Goal: Task Accomplishment & Management: Manage account settings

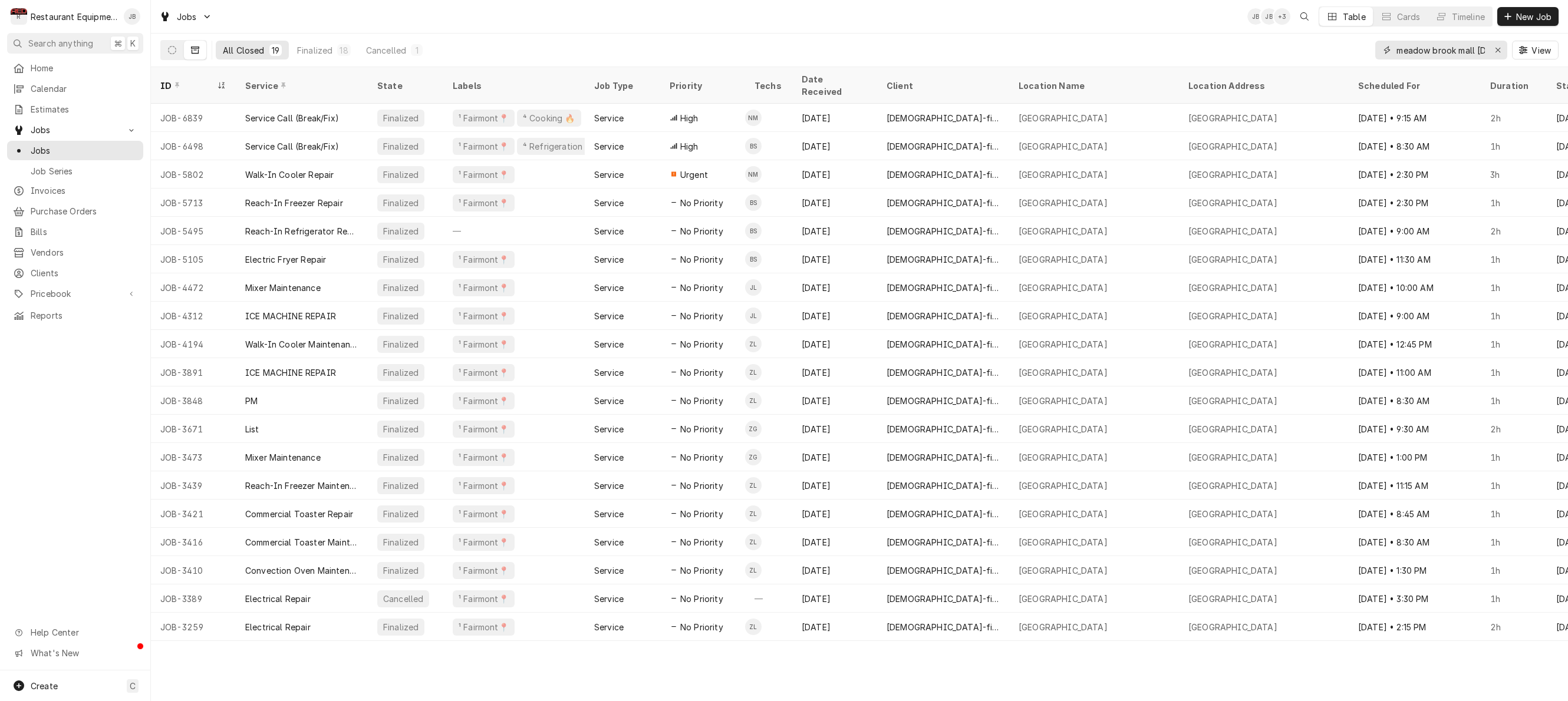
click at [1498, 48] on icon "Erase input" at bounding box center [1498, 50] width 7 height 9
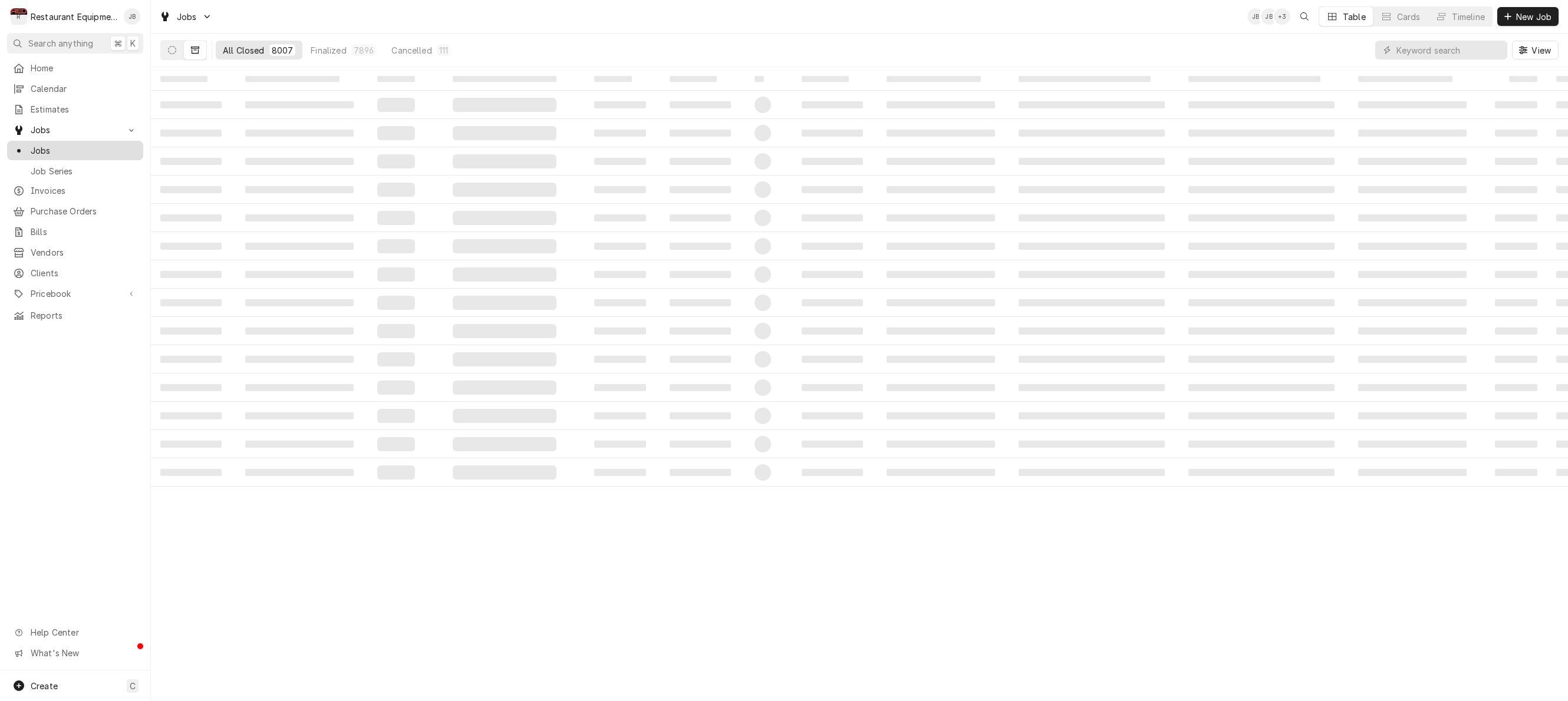
click at [74, 149] on span "Jobs" at bounding box center [83, 150] width 107 height 12
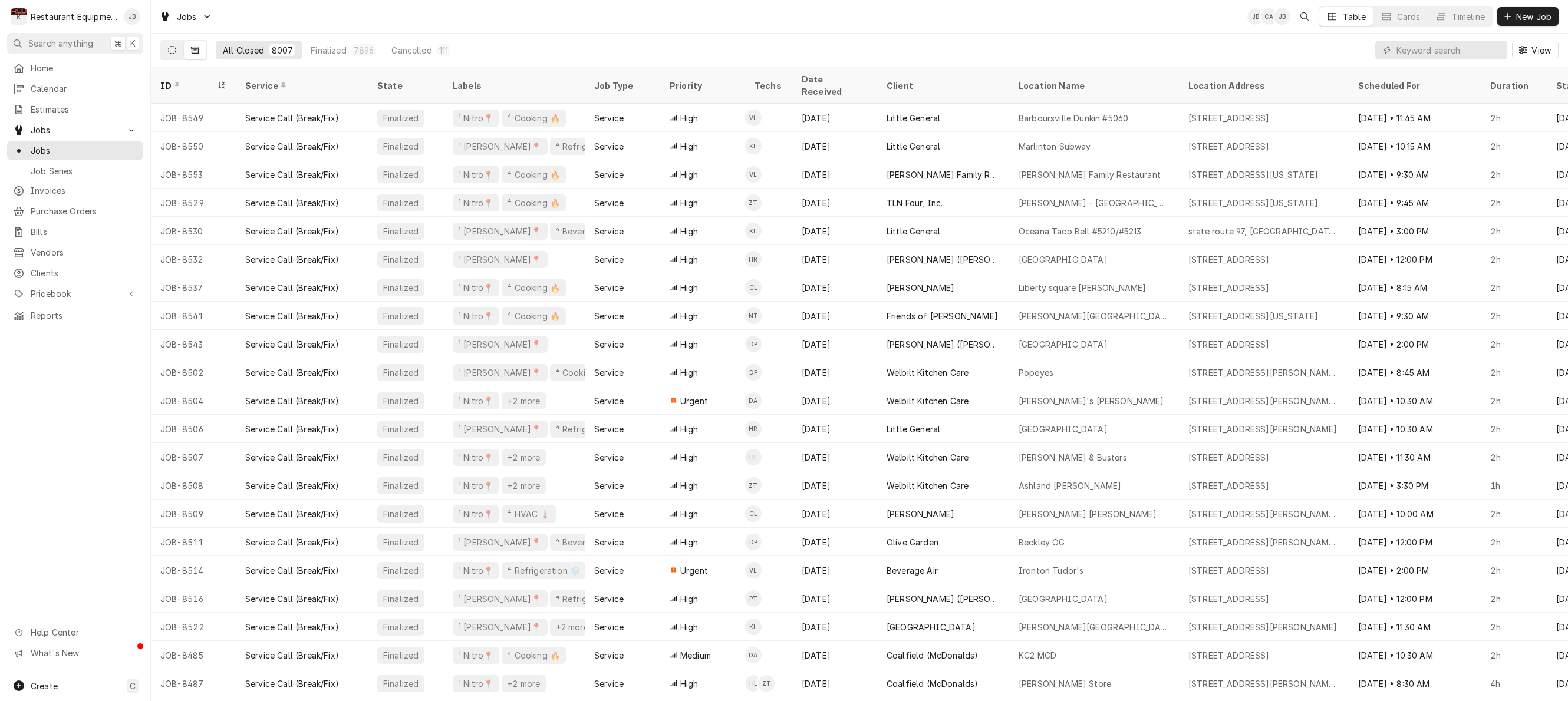
click at [175, 48] on icon "Dynamic Content Wrapper" at bounding box center [172, 50] width 9 height 9
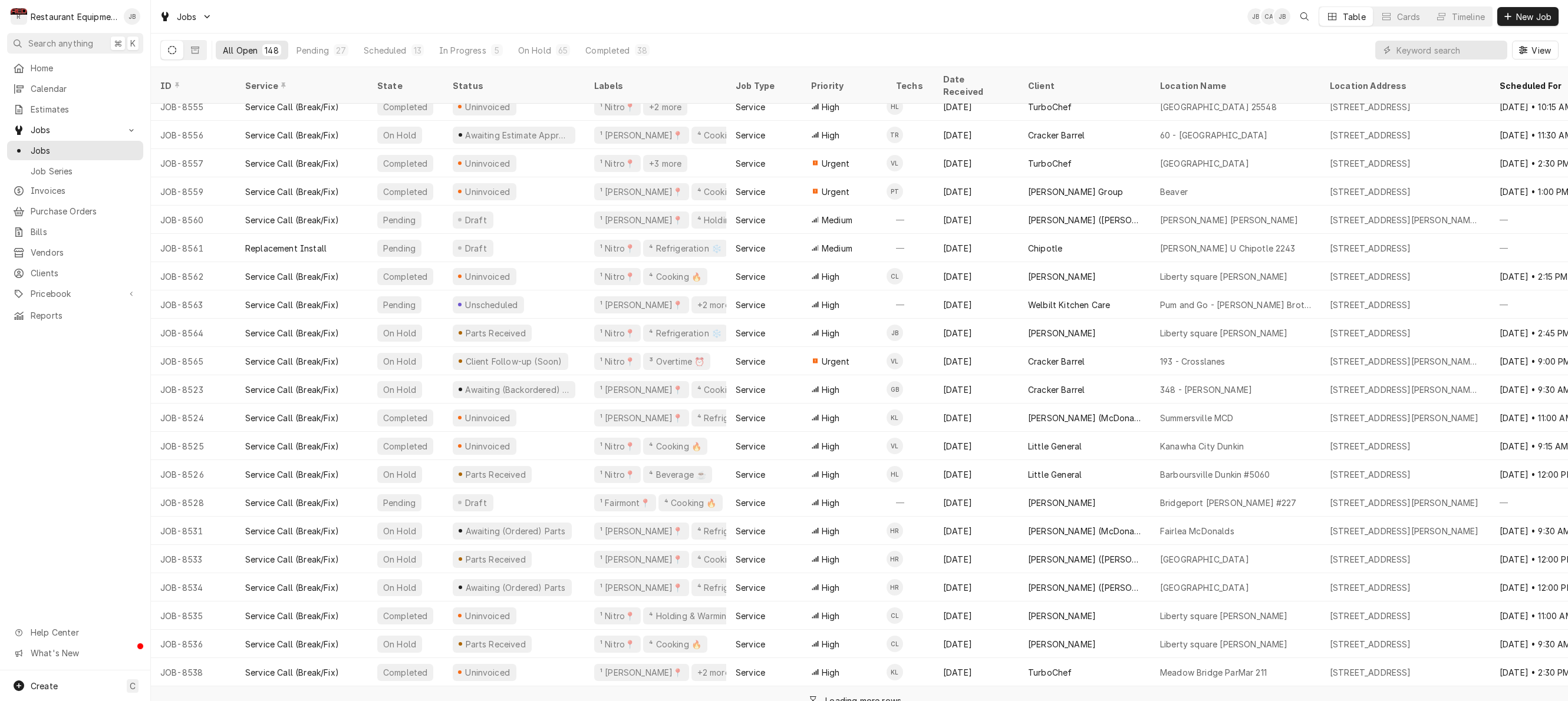
scroll to position [831, 0]
click at [540, 51] on div "On Hold" at bounding box center [534, 51] width 33 height 12
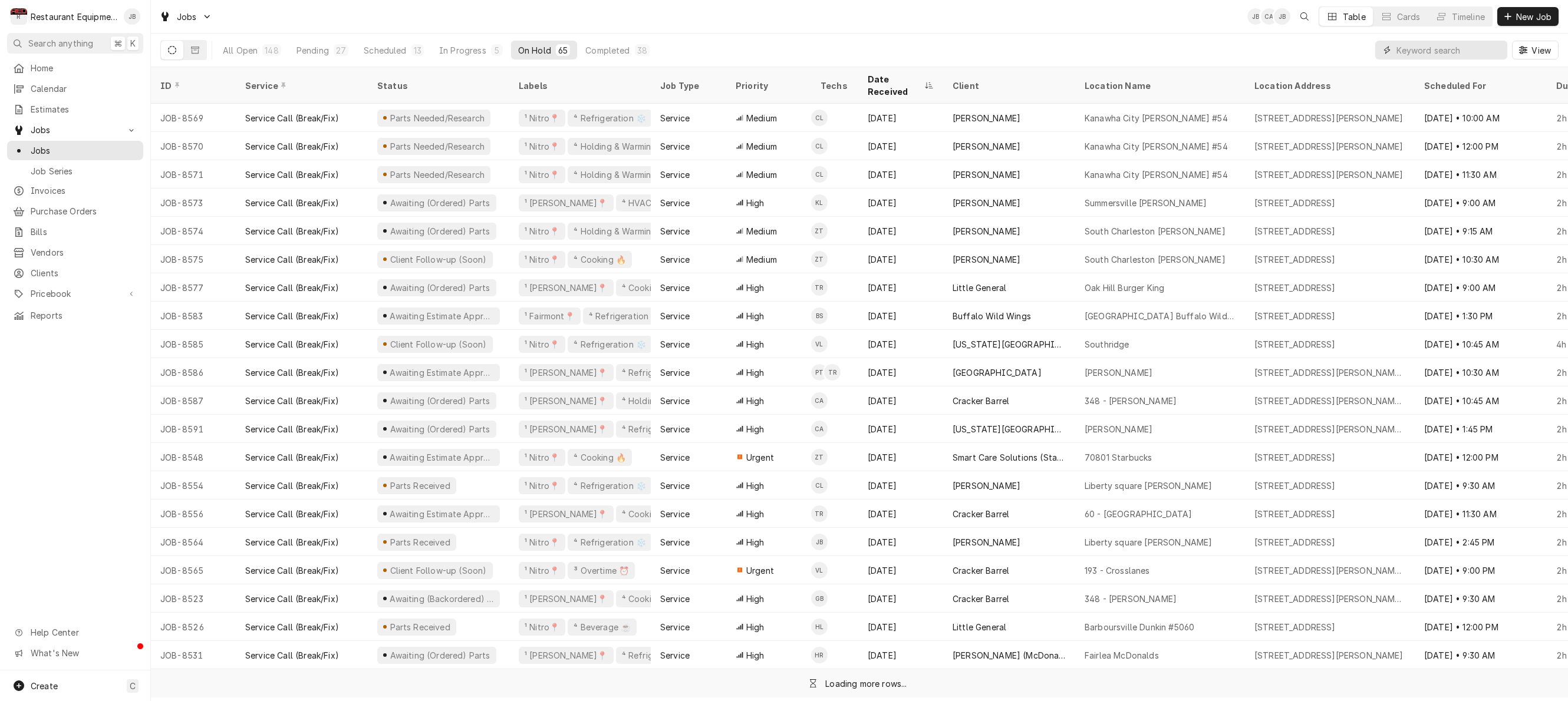
click at [1431, 51] on input "Dynamic Content Wrapper" at bounding box center [1449, 50] width 105 height 19
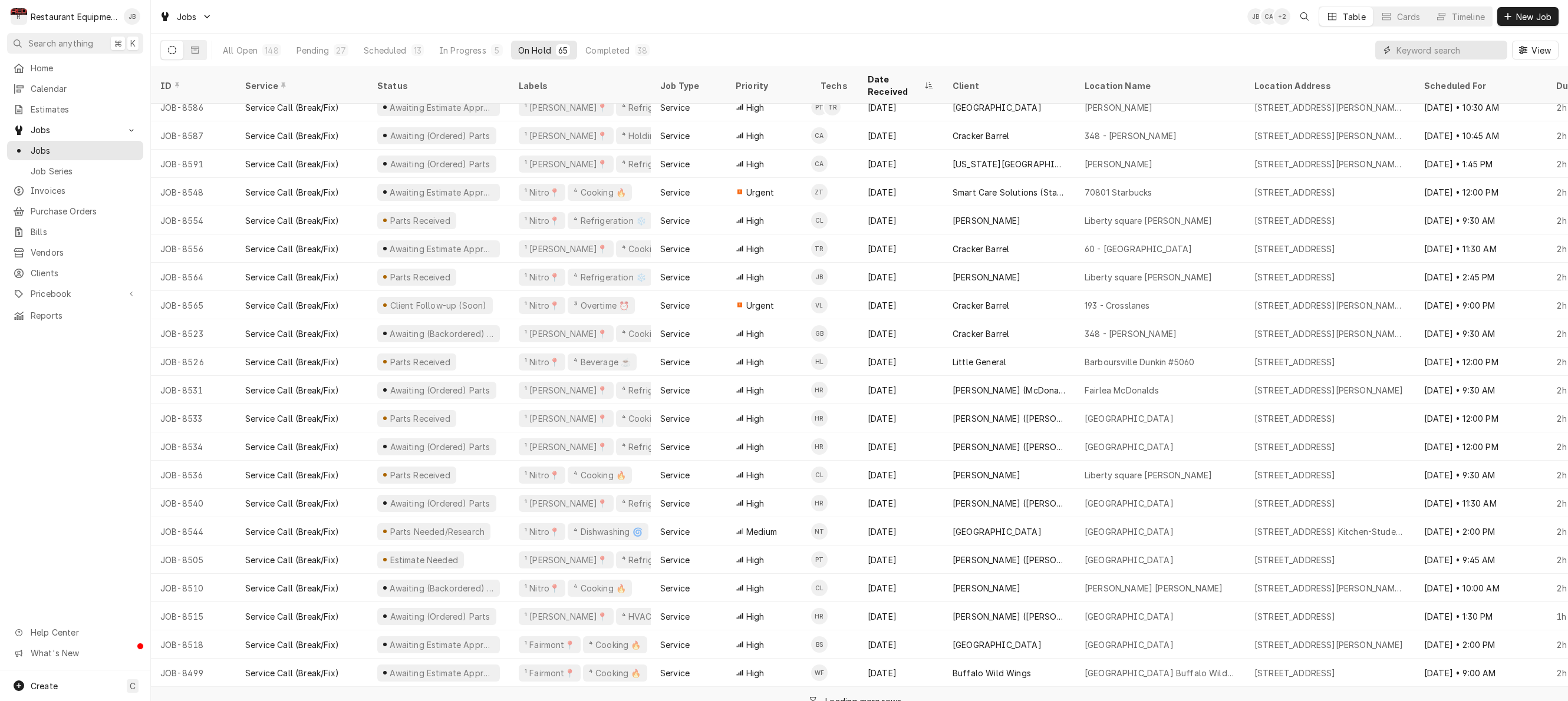
scroll to position [0, 0]
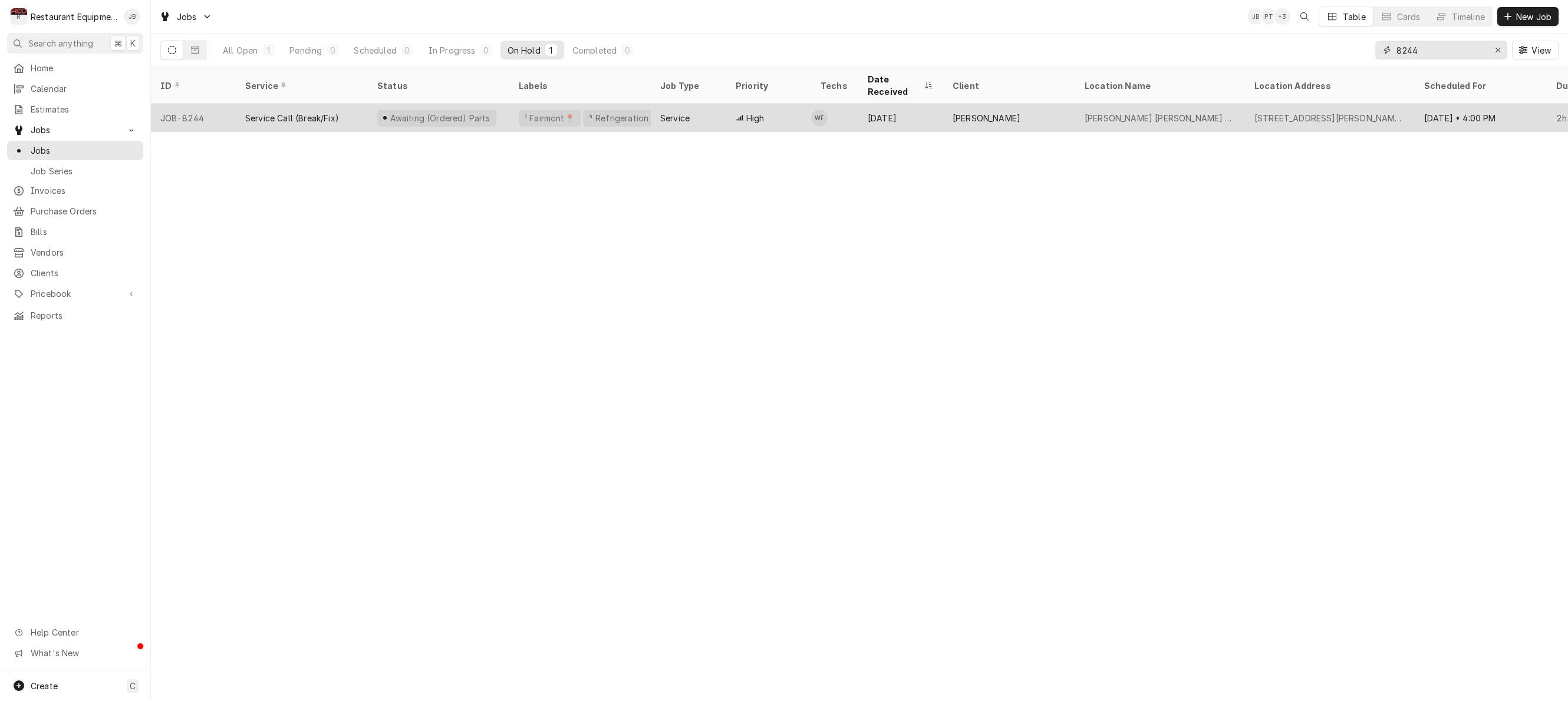
type input "8244"
click at [945, 105] on div "[PERSON_NAME]" at bounding box center [1009, 118] width 132 height 28
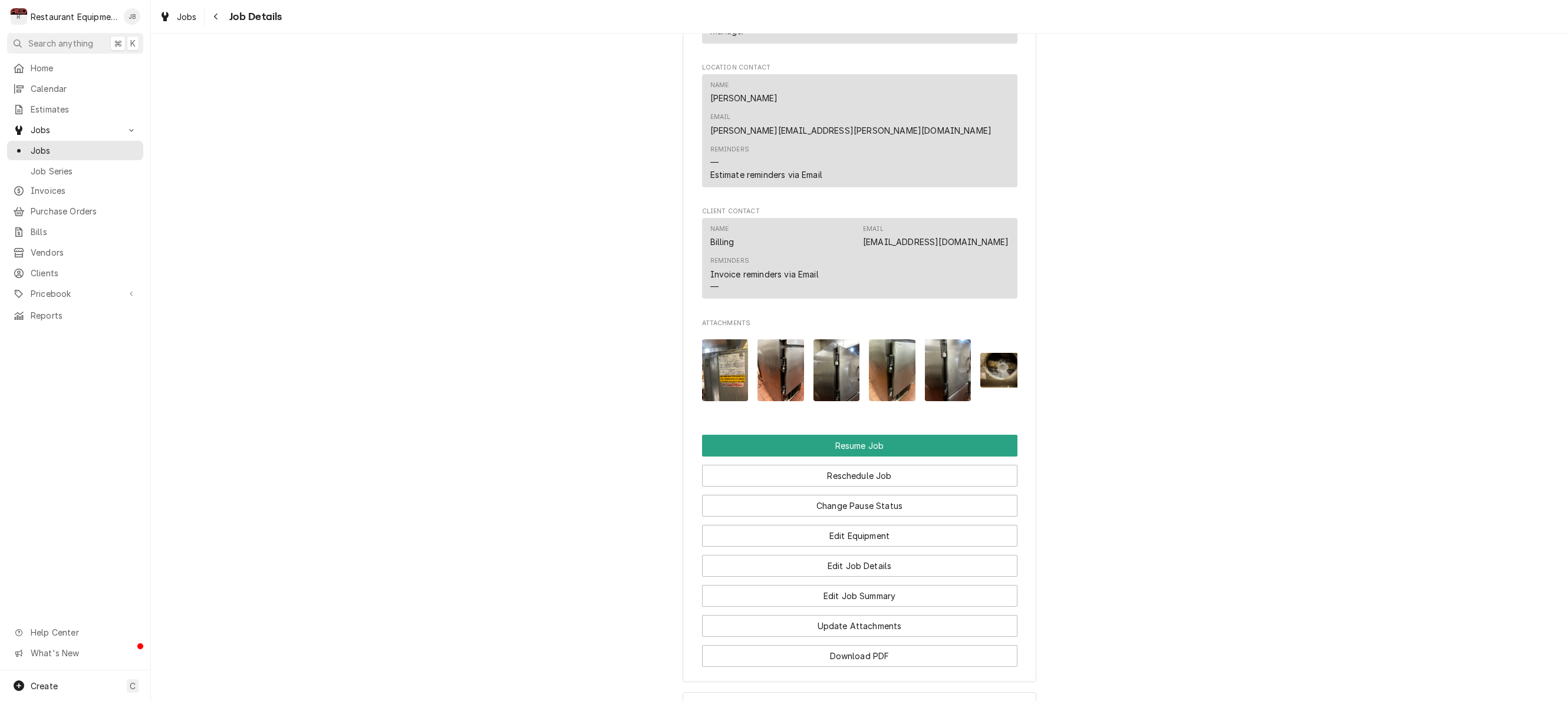
scroll to position [1174, 0]
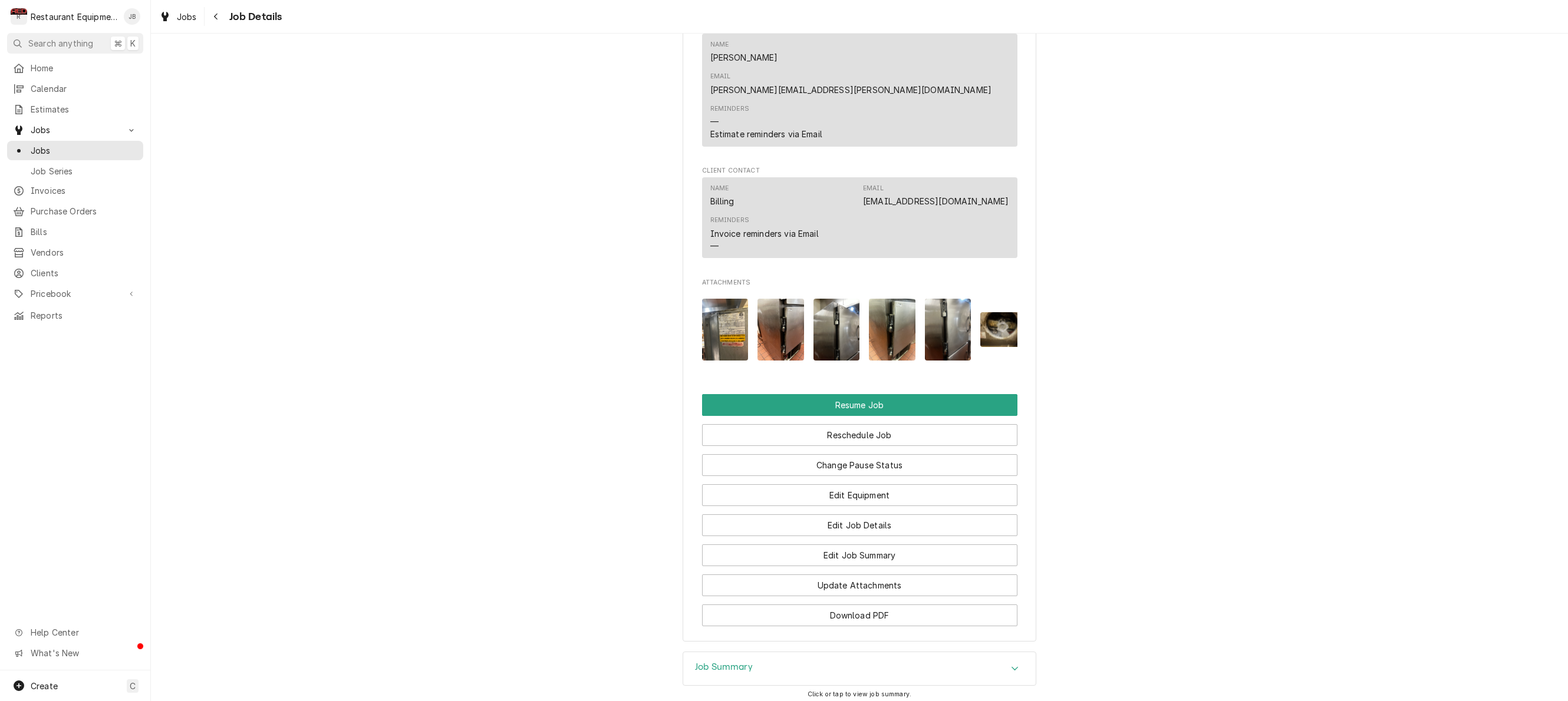
click at [991, 312] on img "Attachments" at bounding box center [1003, 329] width 46 height 35
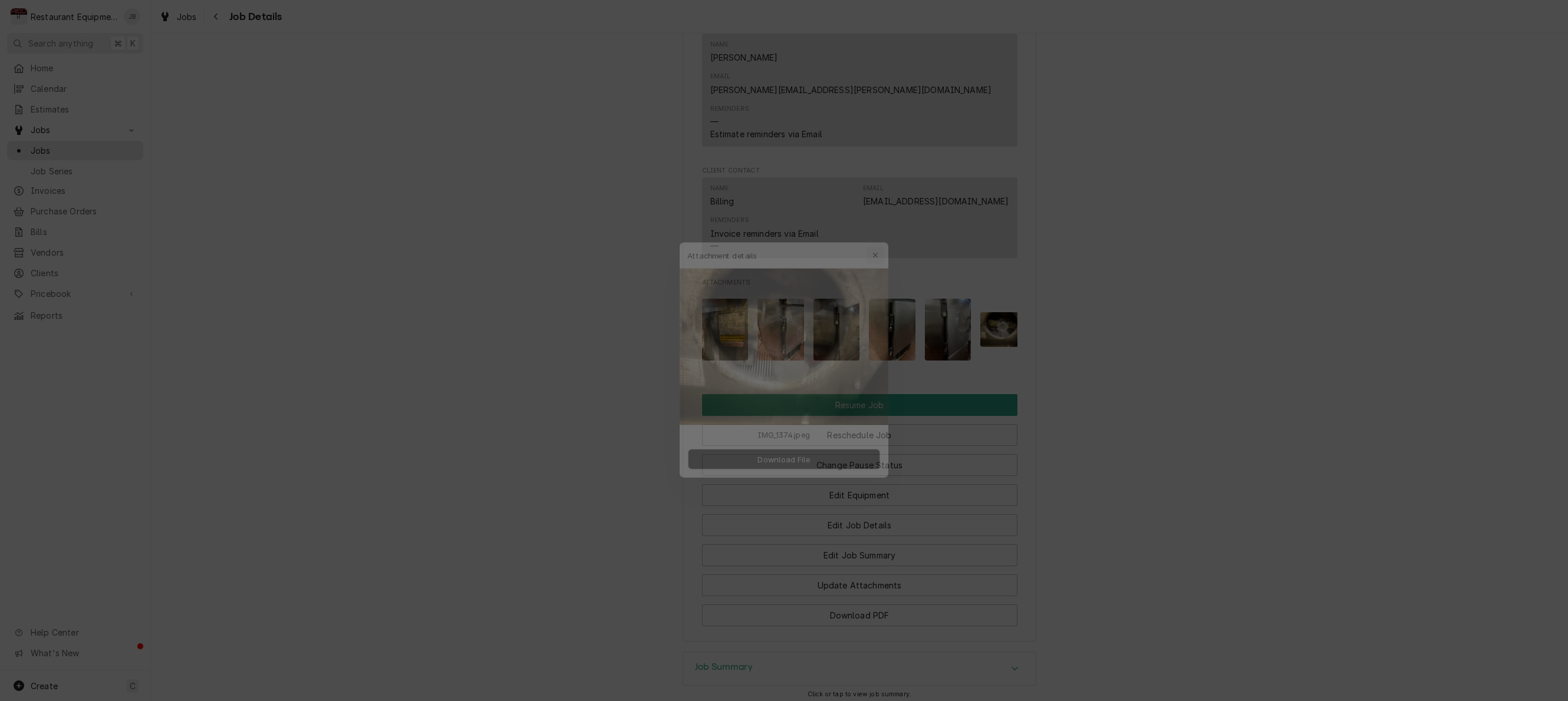
click at [882, 235] on icon "button" at bounding box center [883, 238] width 7 height 9
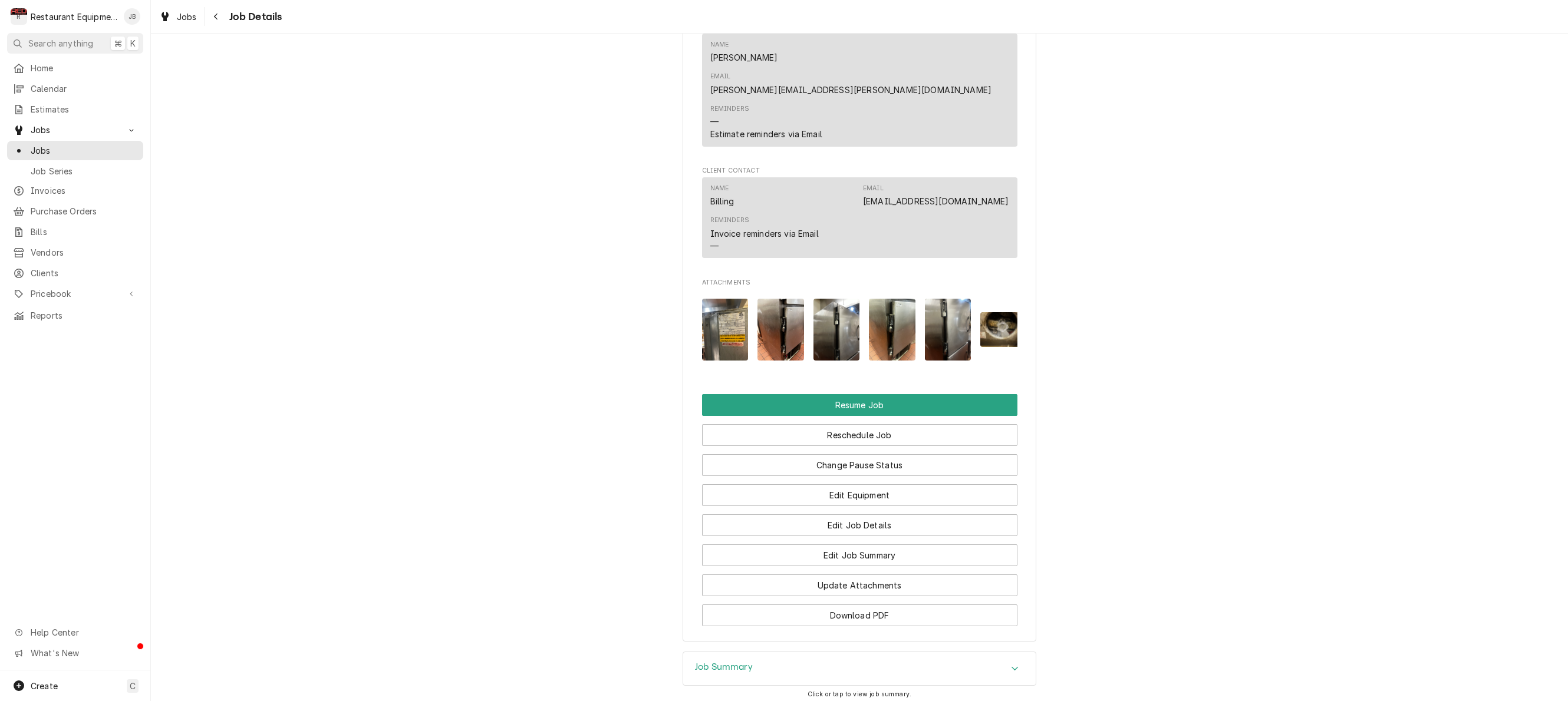
scroll to position [0, 0]
click at [211, 16] on div "Navigate back" at bounding box center [216, 16] width 12 height 12
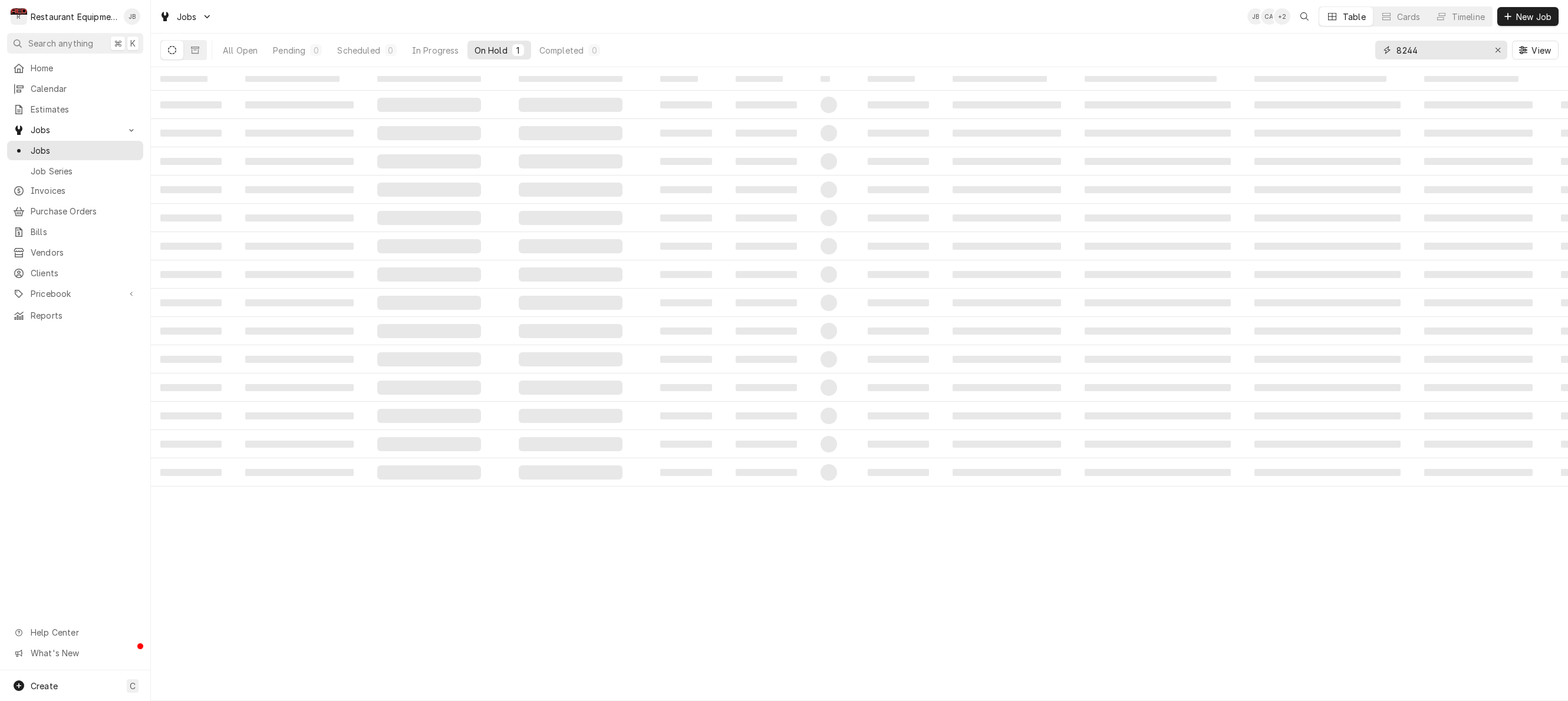
click at [1457, 54] on input "8244" at bounding box center [1440, 50] width 88 height 19
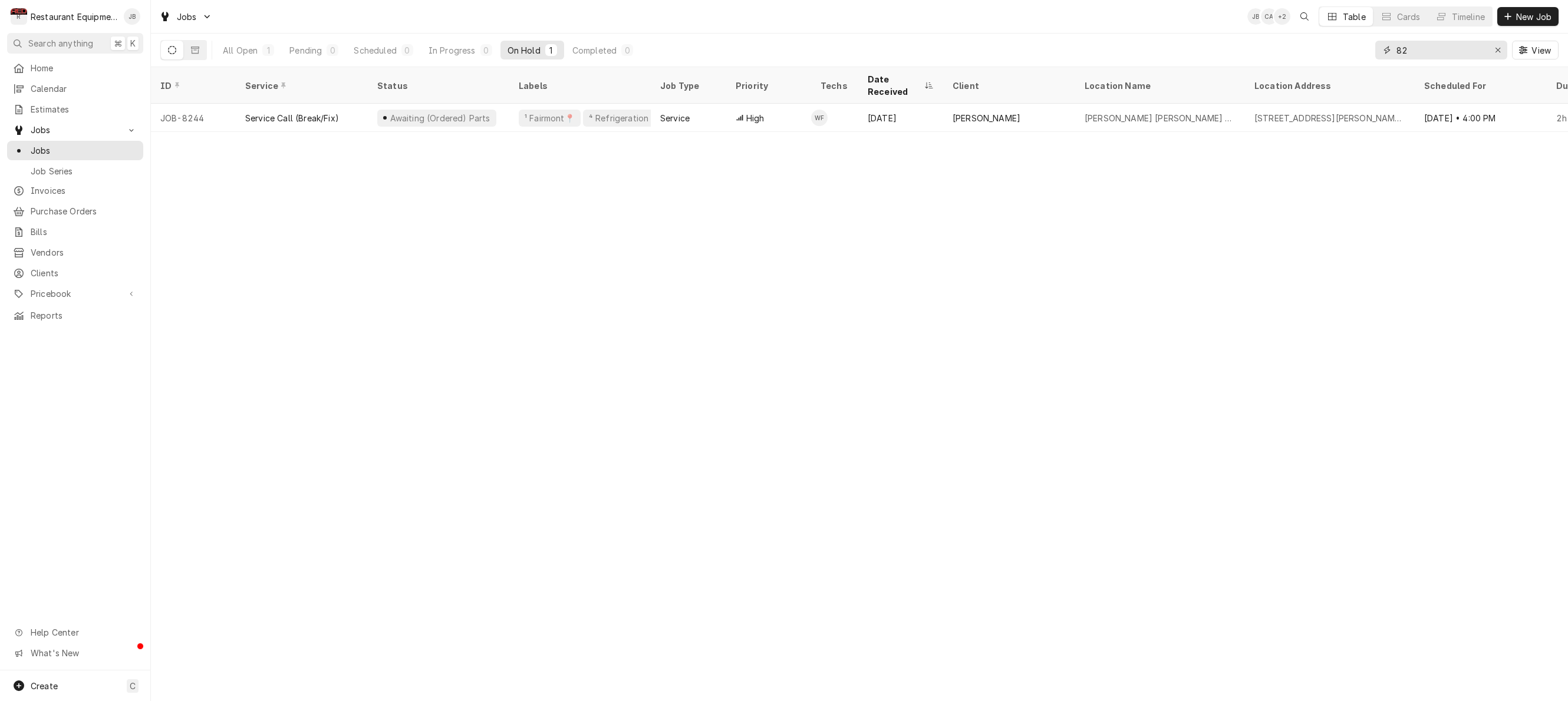
type input "8"
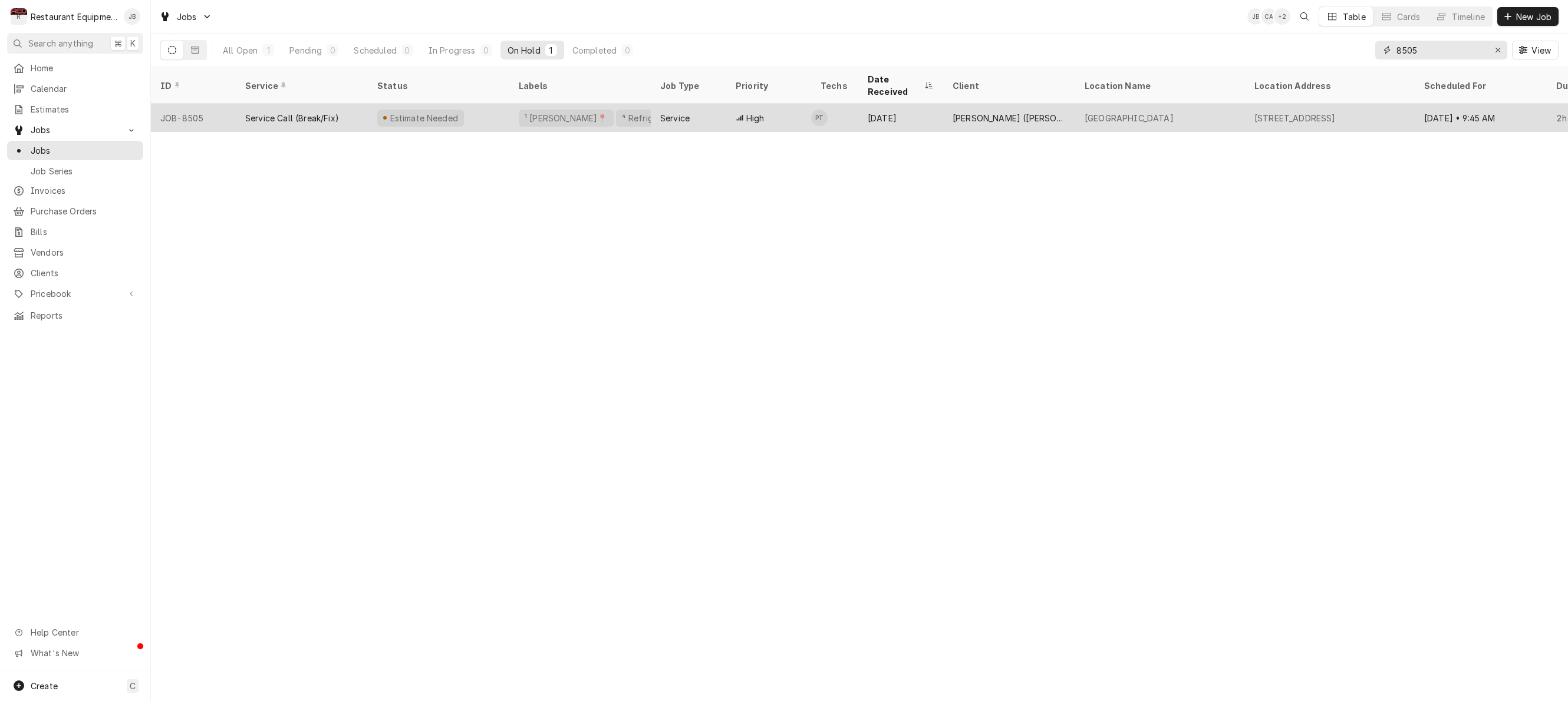
type input "8505"
click at [1041, 104] on div "[PERSON_NAME] ([PERSON_NAME])" at bounding box center [1009, 118] width 132 height 28
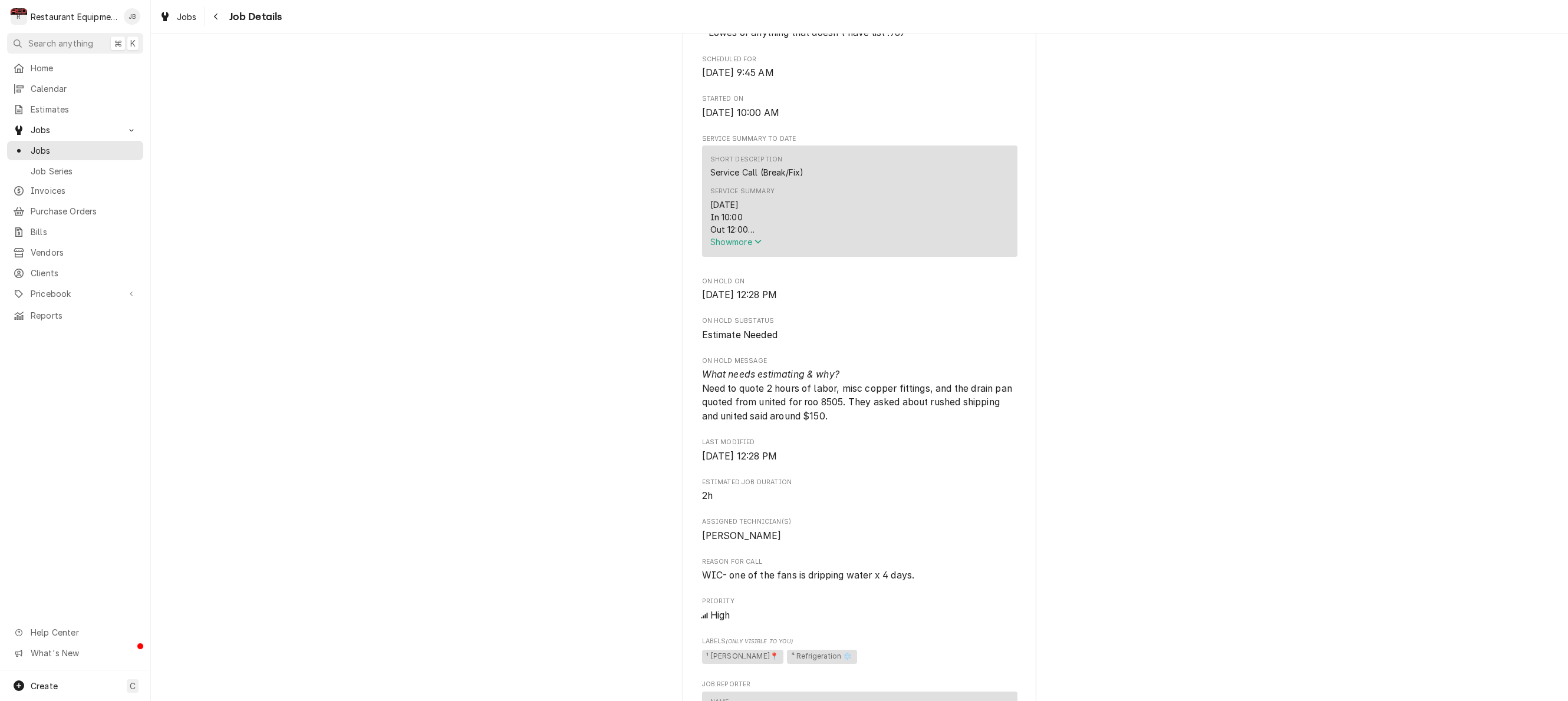
scroll to position [429, 0]
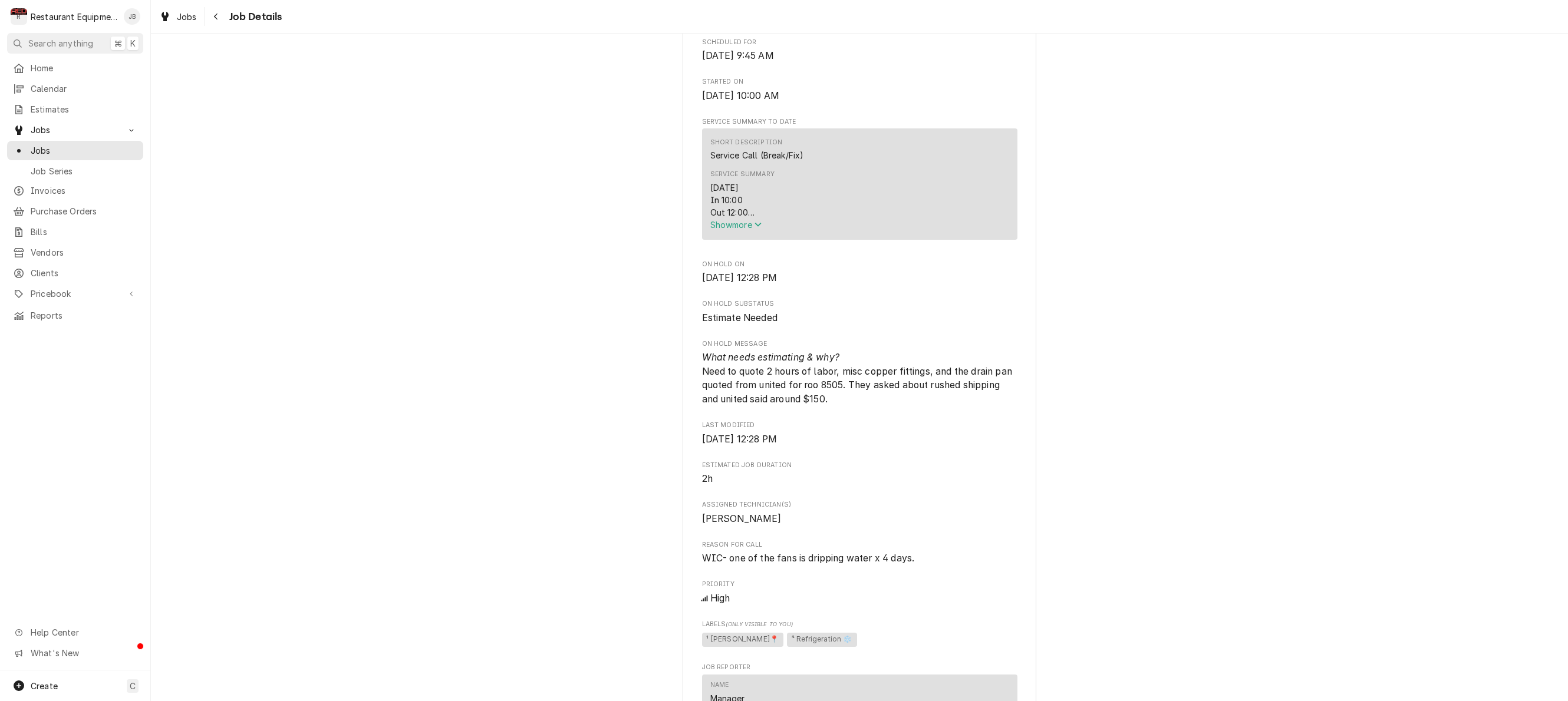
click at [743, 222] on button "Show more" at bounding box center [859, 225] width 299 height 12
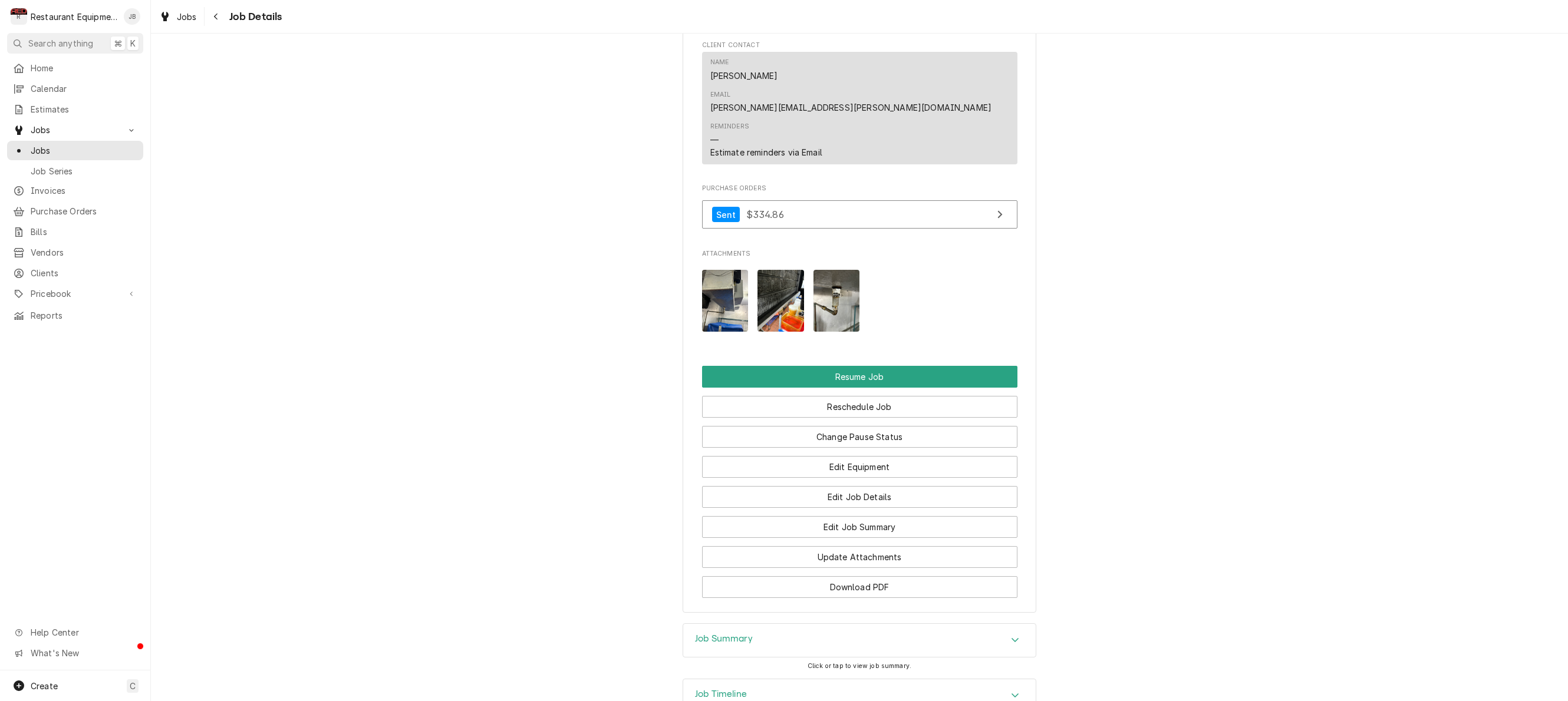
scroll to position [1490, 0]
click at [844, 270] on img "Attachments" at bounding box center [837, 301] width 46 height 62
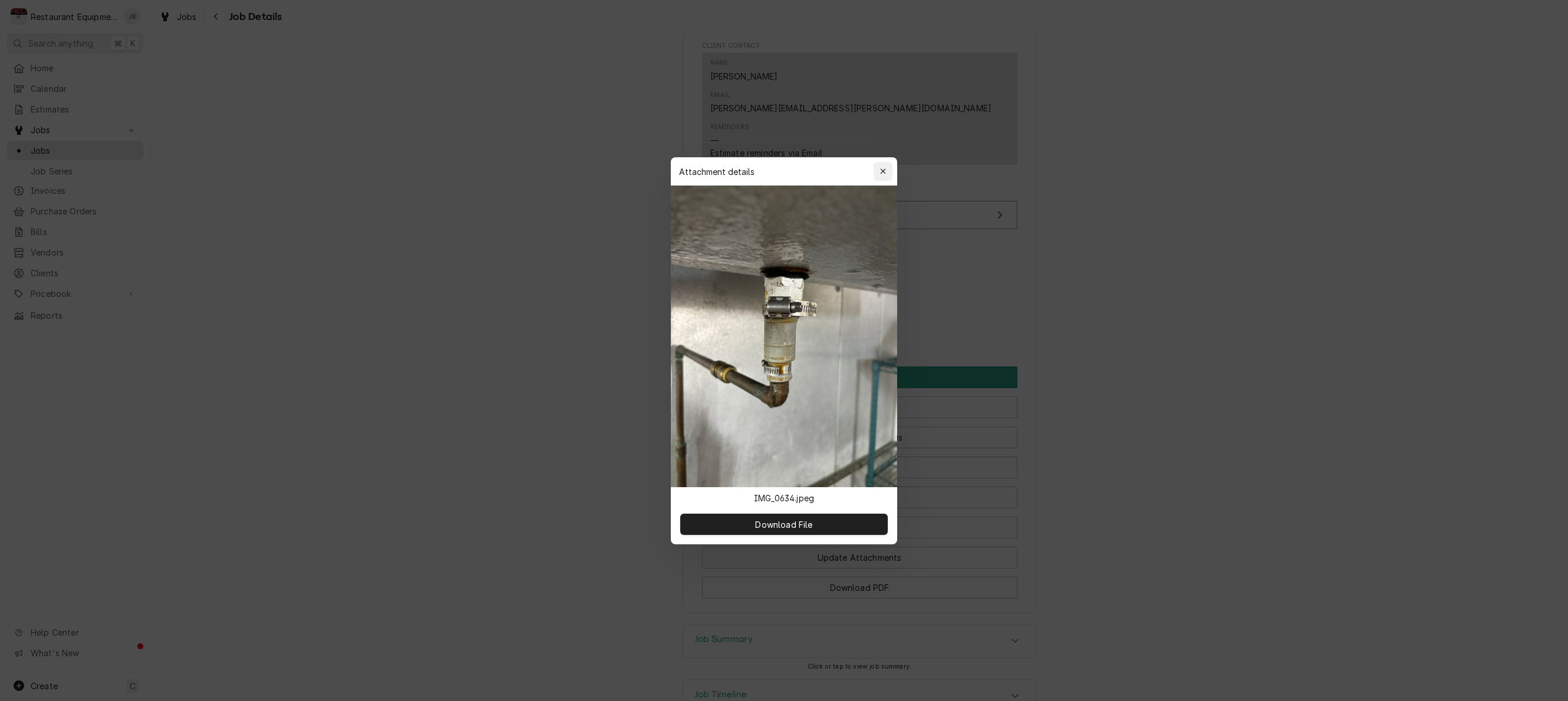
click at [883, 173] on icon "button" at bounding box center [883, 172] width 7 height 9
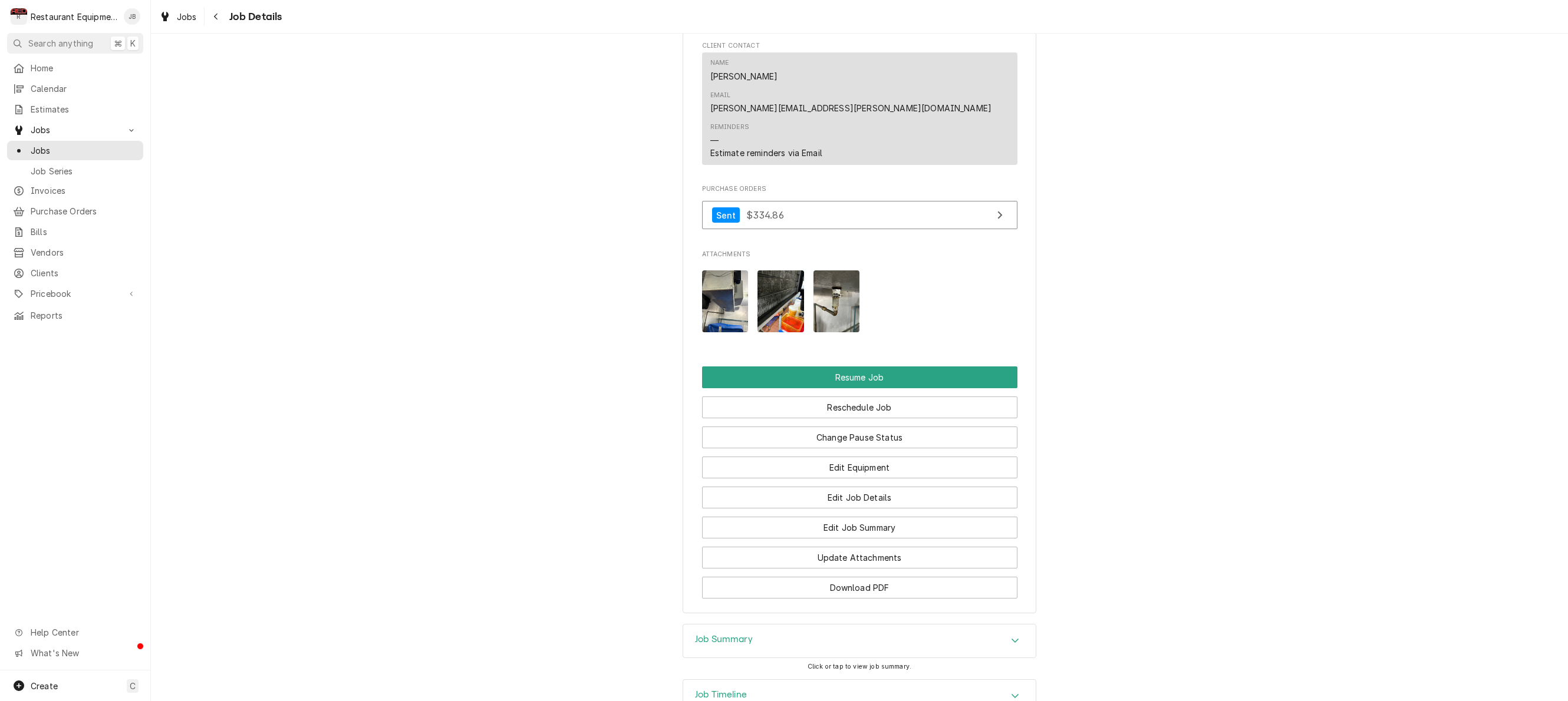
click at [799, 270] on img "Attachments" at bounding box center [781, 301] width 46 height 62
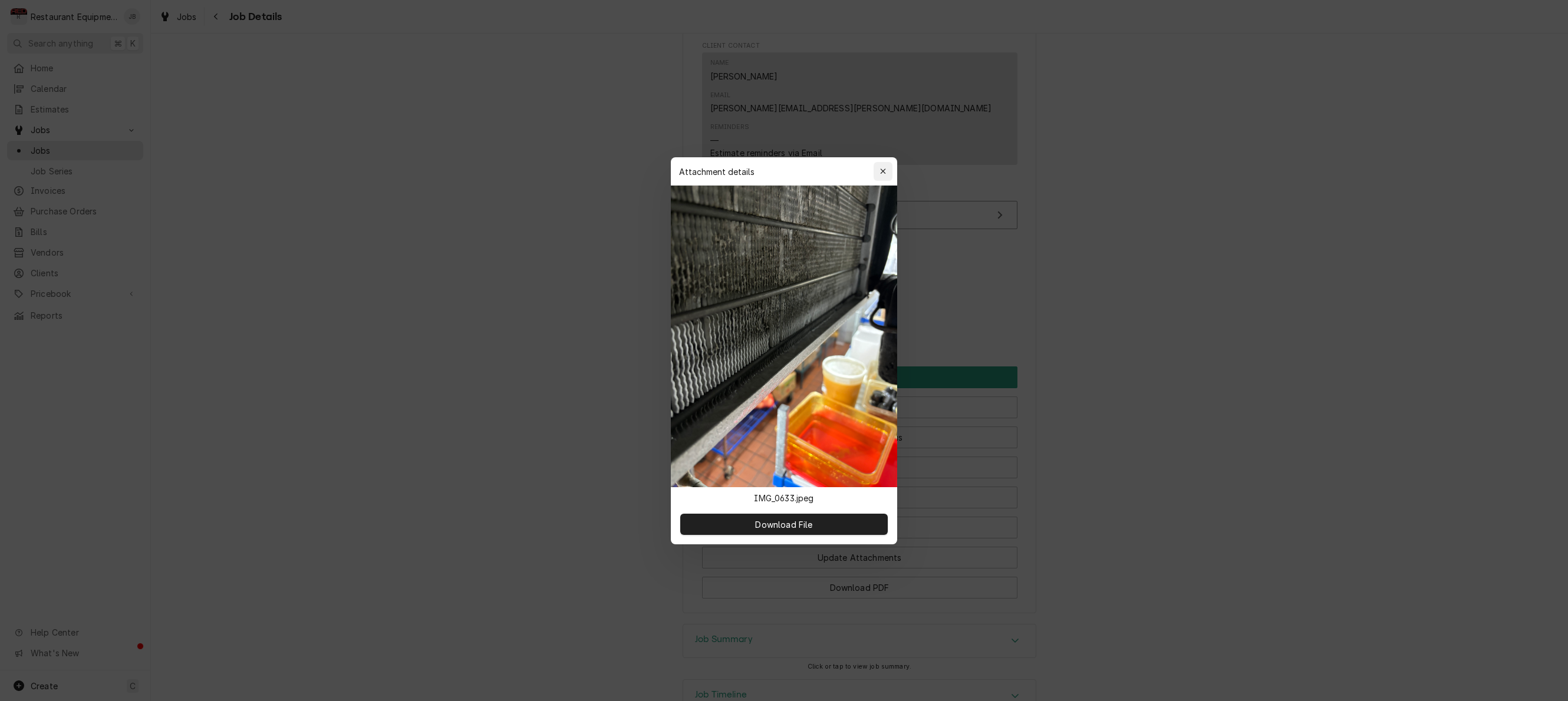
click at [888, 171] on div "button" at bounding box center [882, 171] width 12 height 12
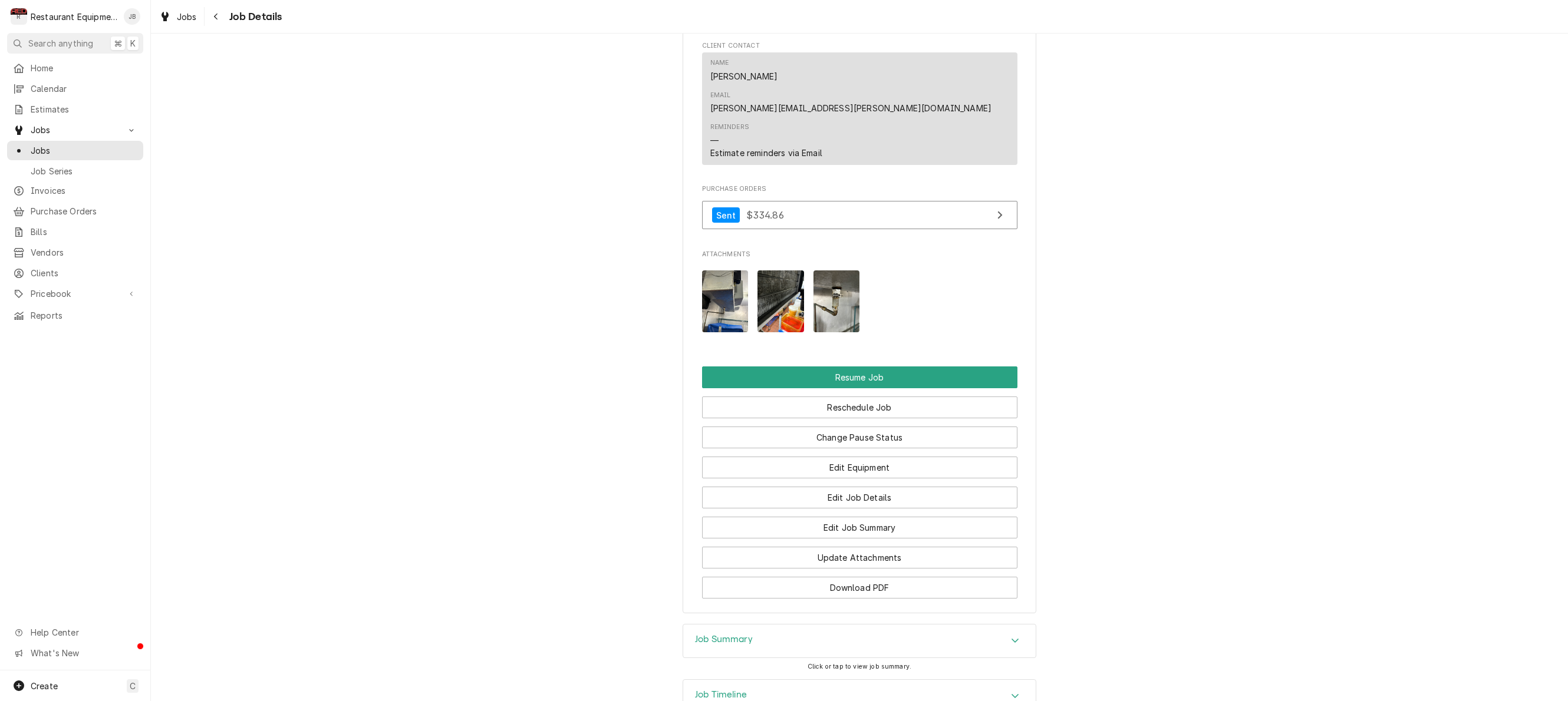
click at [734, 270] on img "Attachments" at bounding box center [725, 301] width 46 height 62
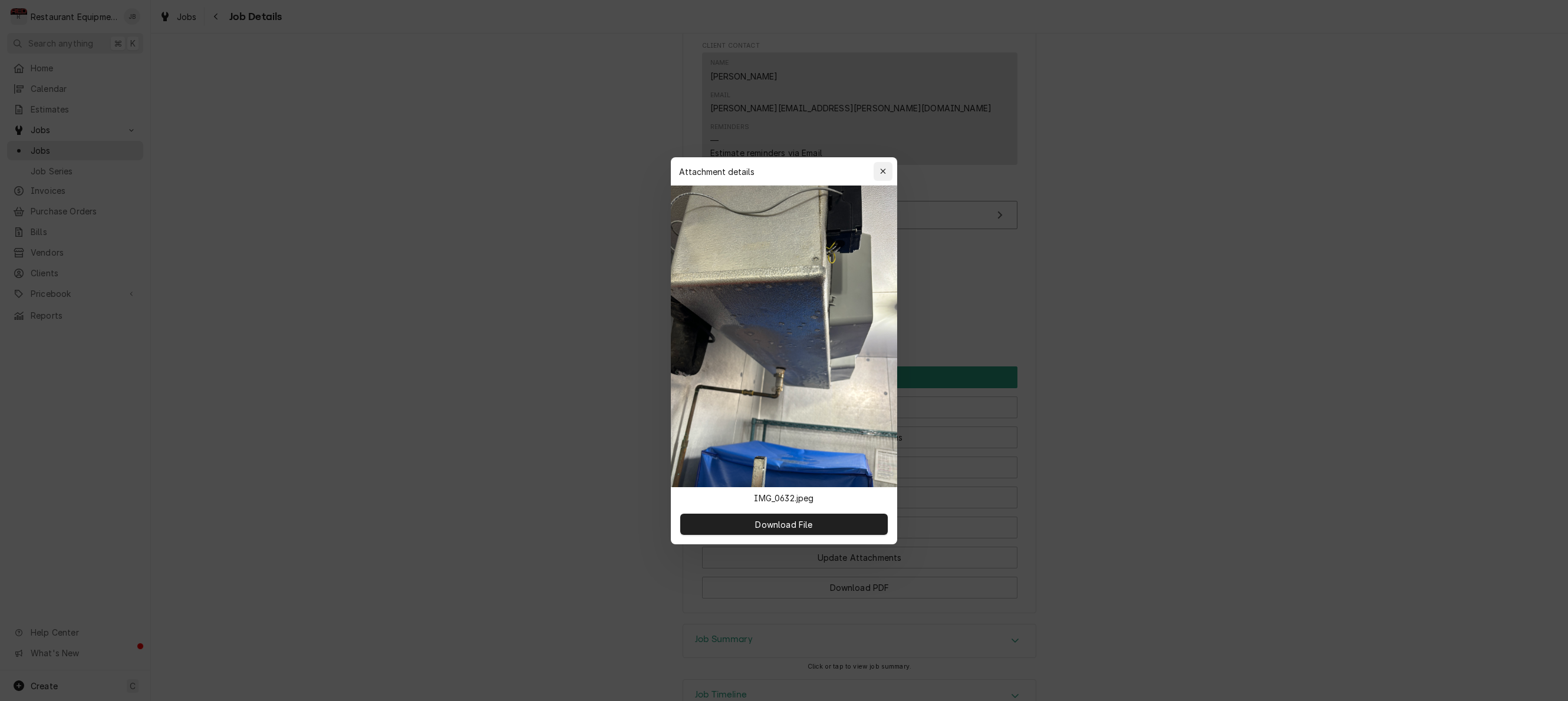
click at [882, 171] on icon "button" at bounding box center [882, 171] width 5 height 5
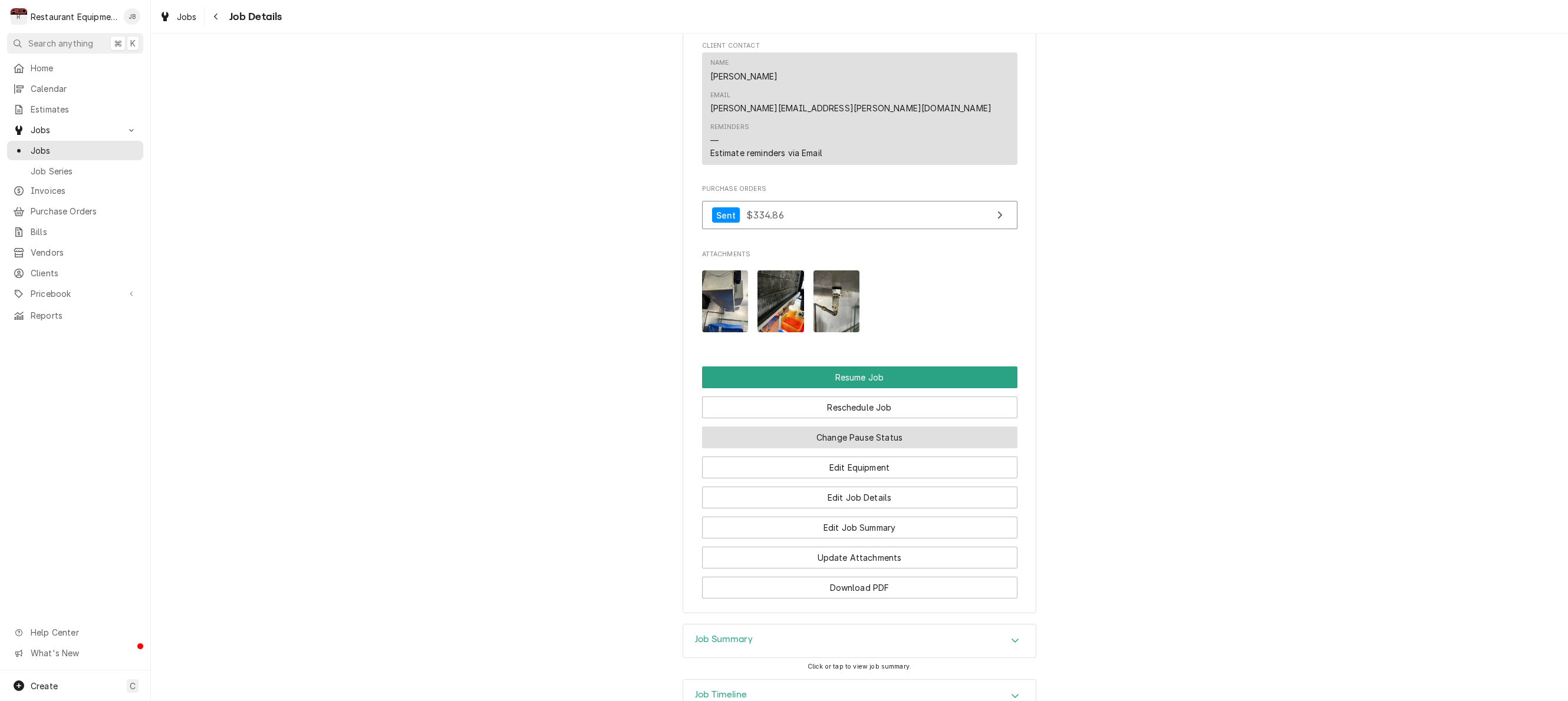
scroll to position [1488, 0]
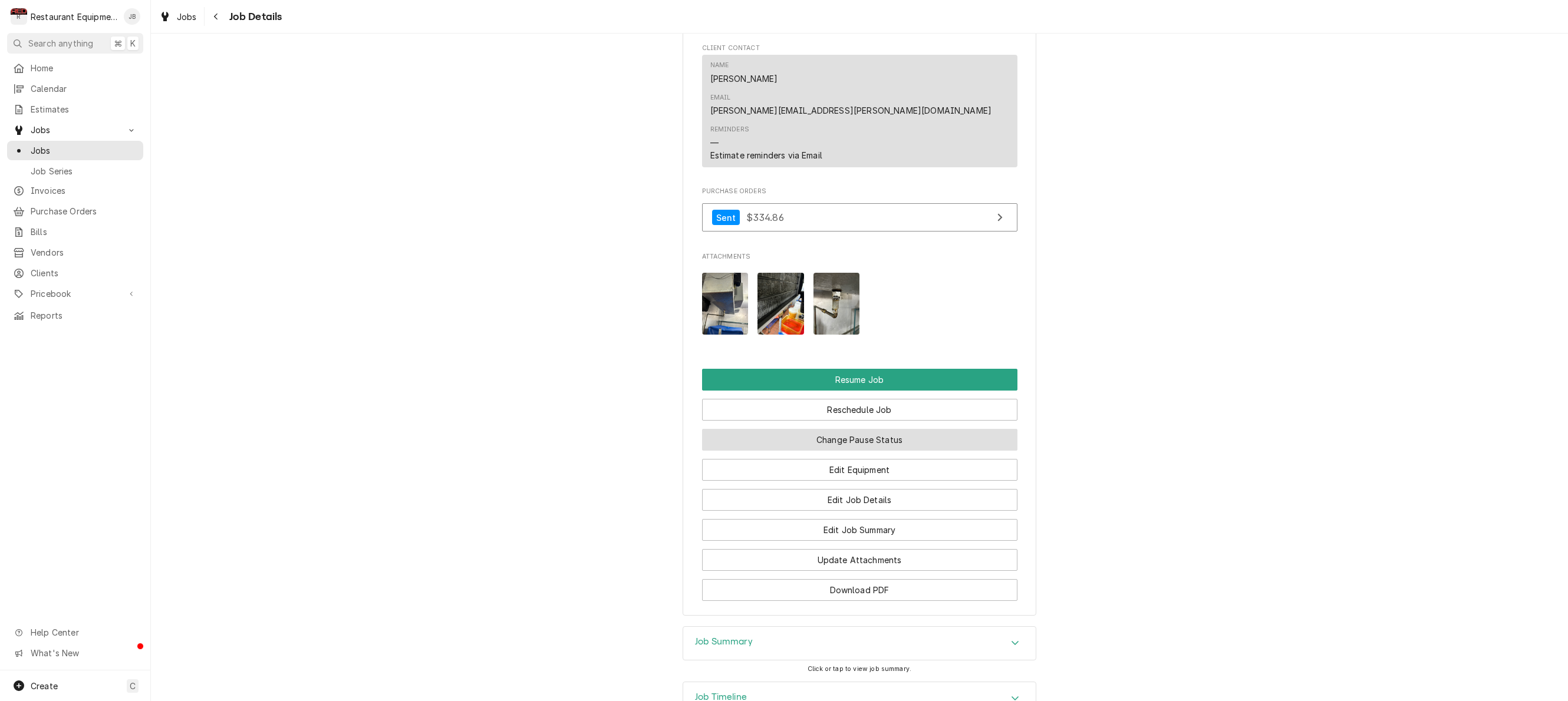
click at [843, 429] on button "Change Pause Status" at bounding box center [859, 440] width 315 height 22
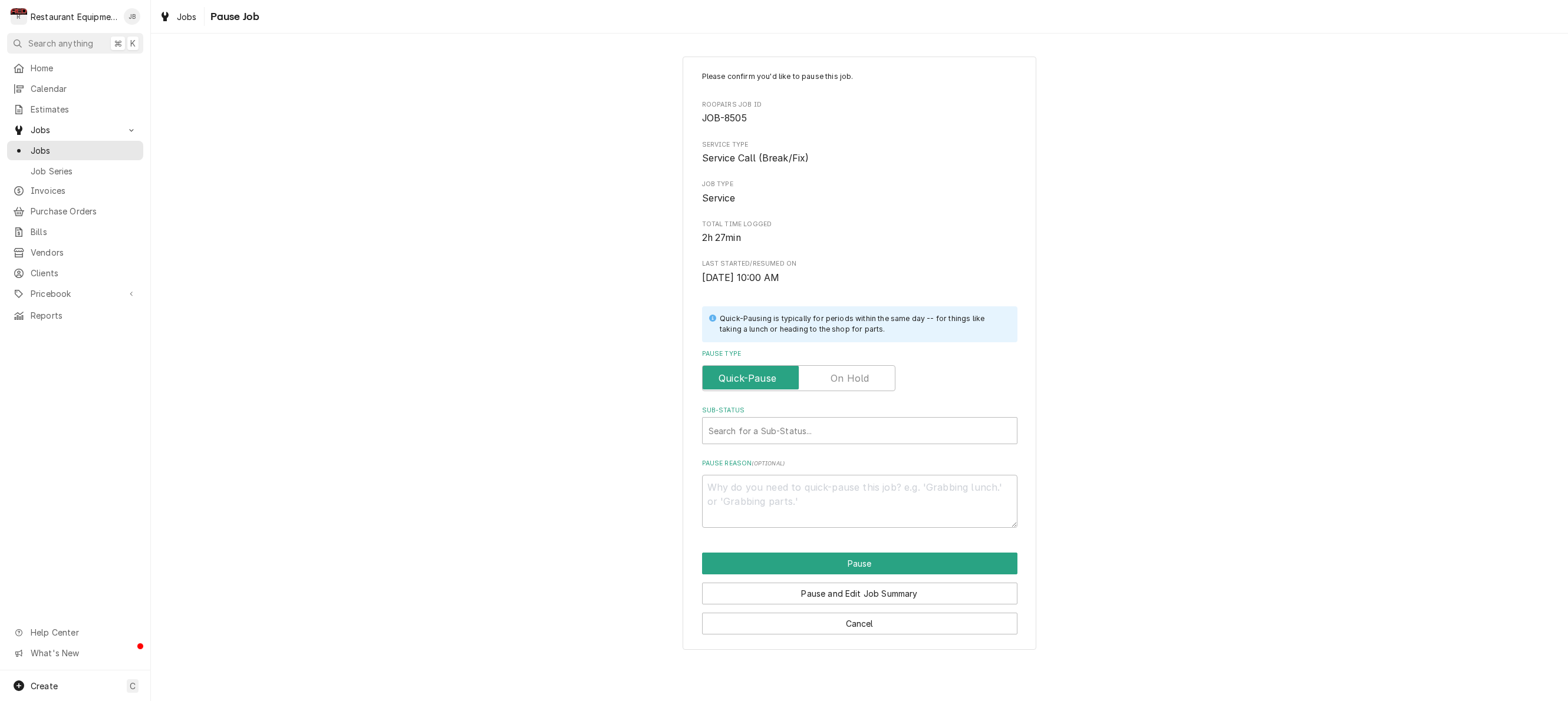
click at [854, 371] on label "Pause Type" at bounding box center [798, 378] width 193 height 26
click at [854, 371] on input "Pause Type" at bounding box center [799, 378] width 183 height 26
checkbox input "true"
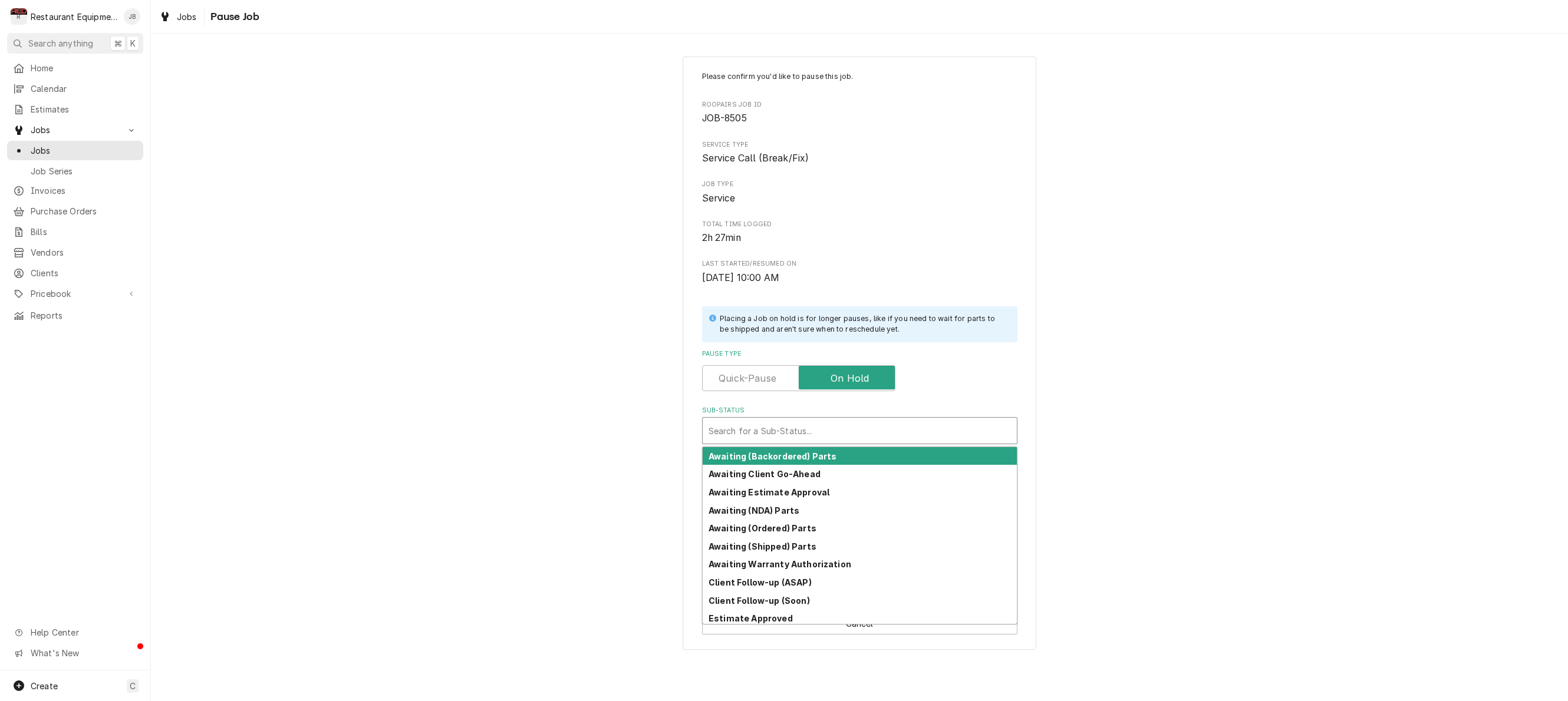
click at [837, 428] on div "Sub-Status" at bounding box center [860, 431] width 302 height 21
click at [781, 451] on strong "Awaiting (Backordered) Parts" at bounding box center [773, 456] width 128 height 10
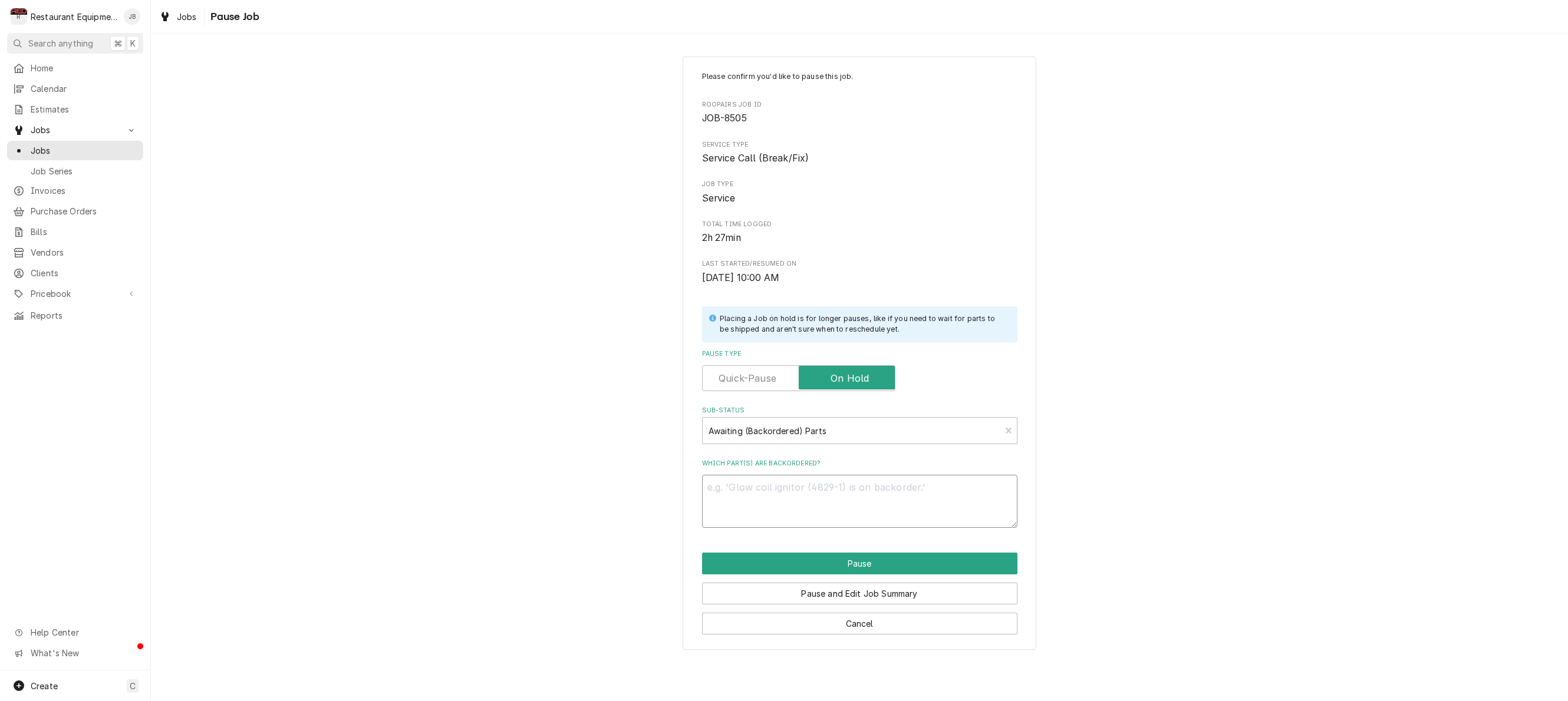
click at [727, 476] on textarea "Which part(s) are backordered?" at bounding box center [859, 501] width 315 height 53
type textarea "x"
type textarea "p"
type textarea "x"
type textarea "pa"
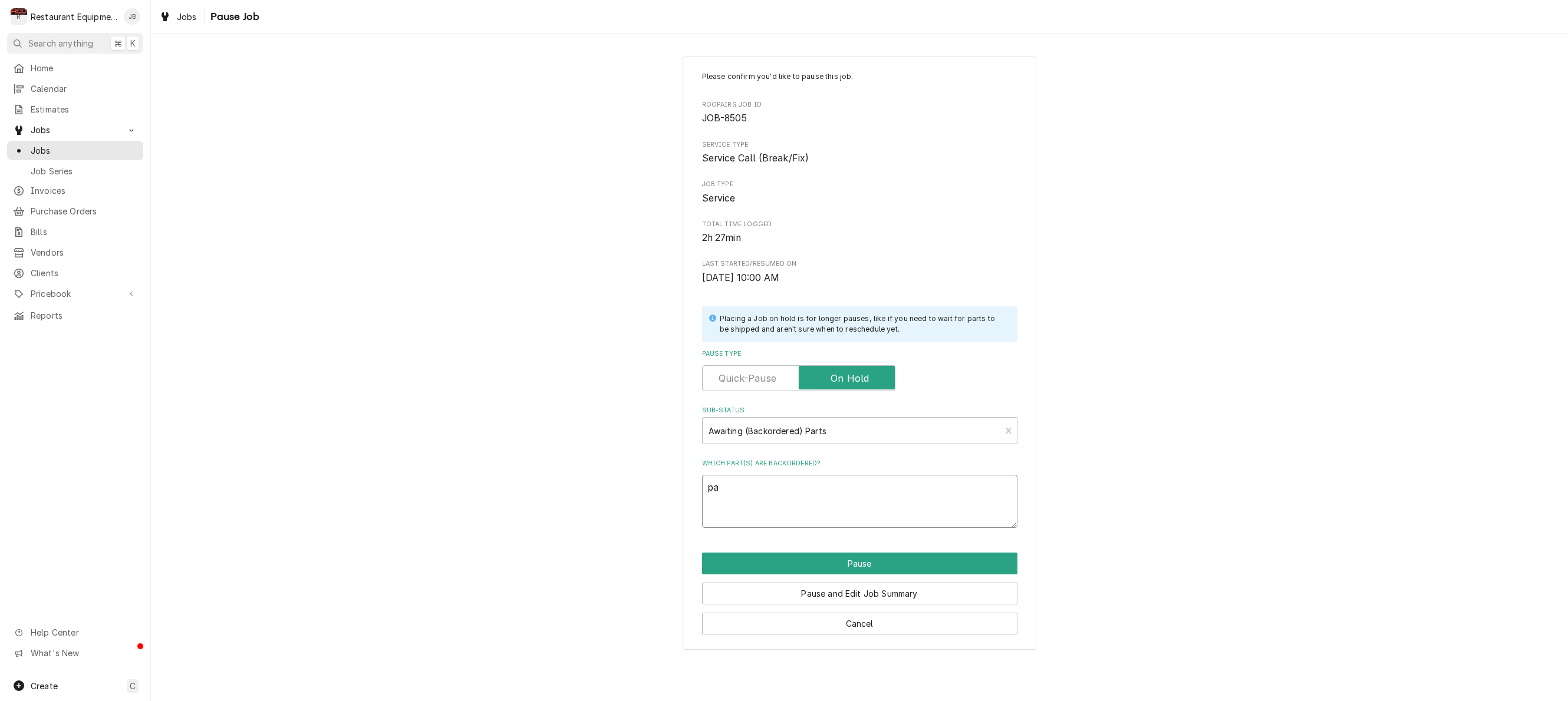
type textarea "x"
type textarea "par"
type textarea "x"
type textarea "part"
type textarea "x"
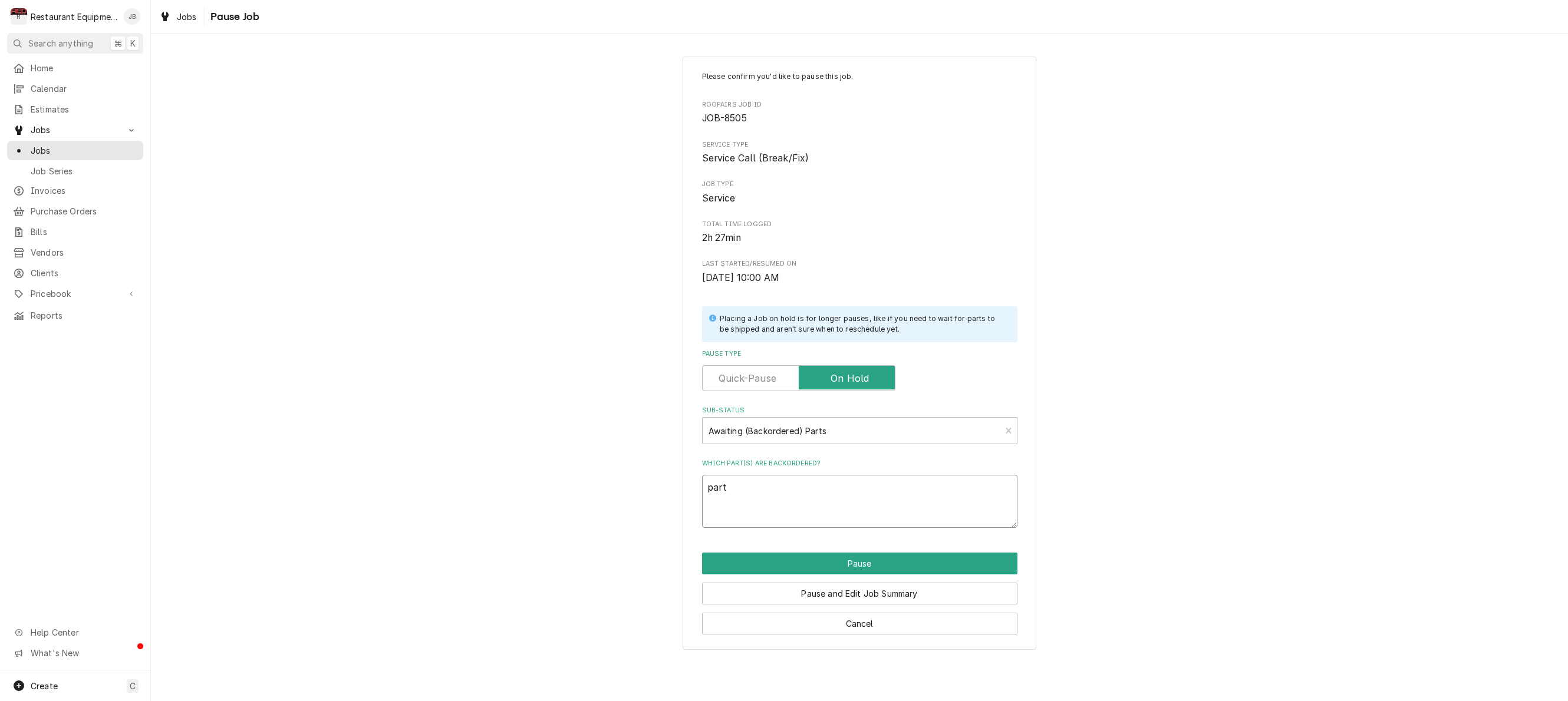
type textarea "parts"
type textarea "x"
type textarea "parts"
type textarea "x"
type textarea "parts f"
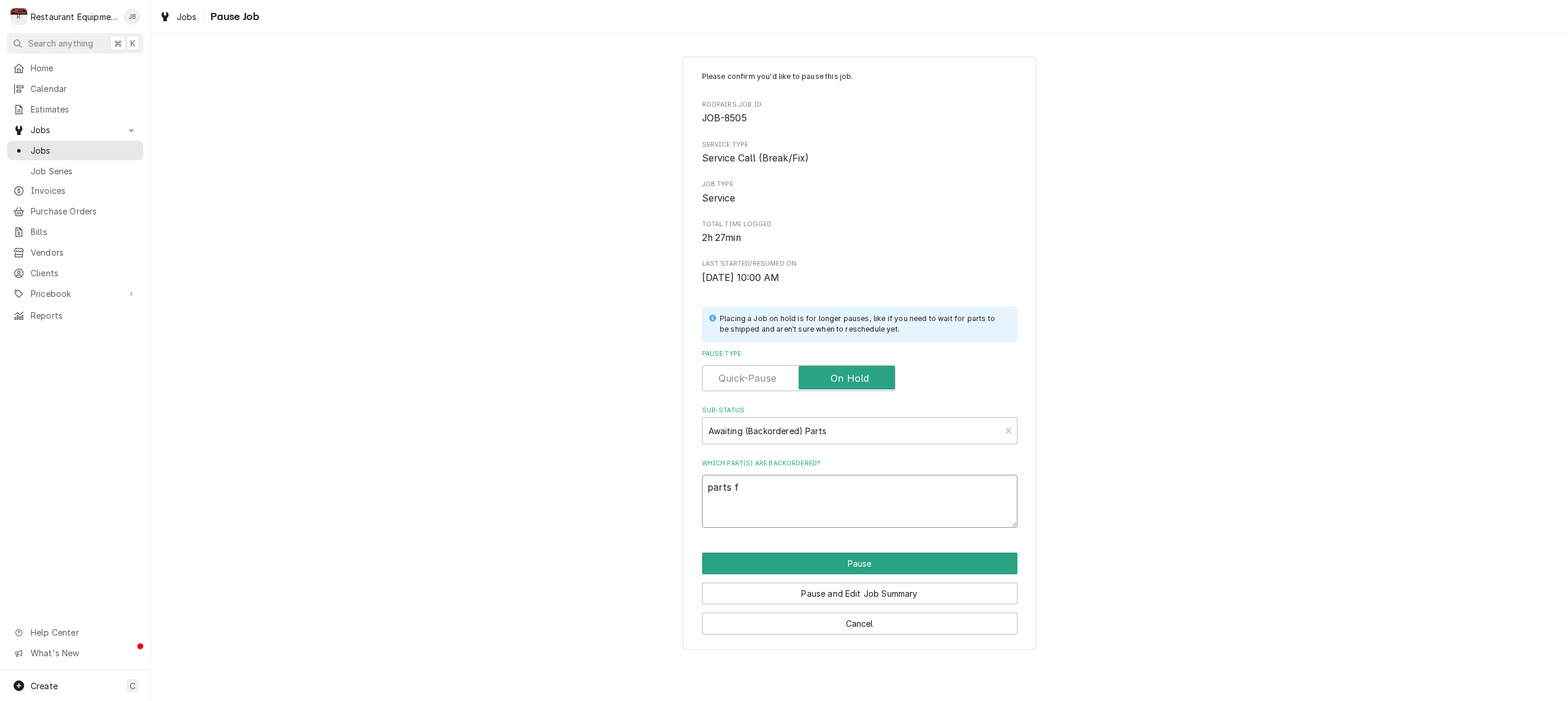
type textarea "x"
type textarea "parts fr"
type textarea "x"
type textarea "parts f"
type textarea "x"
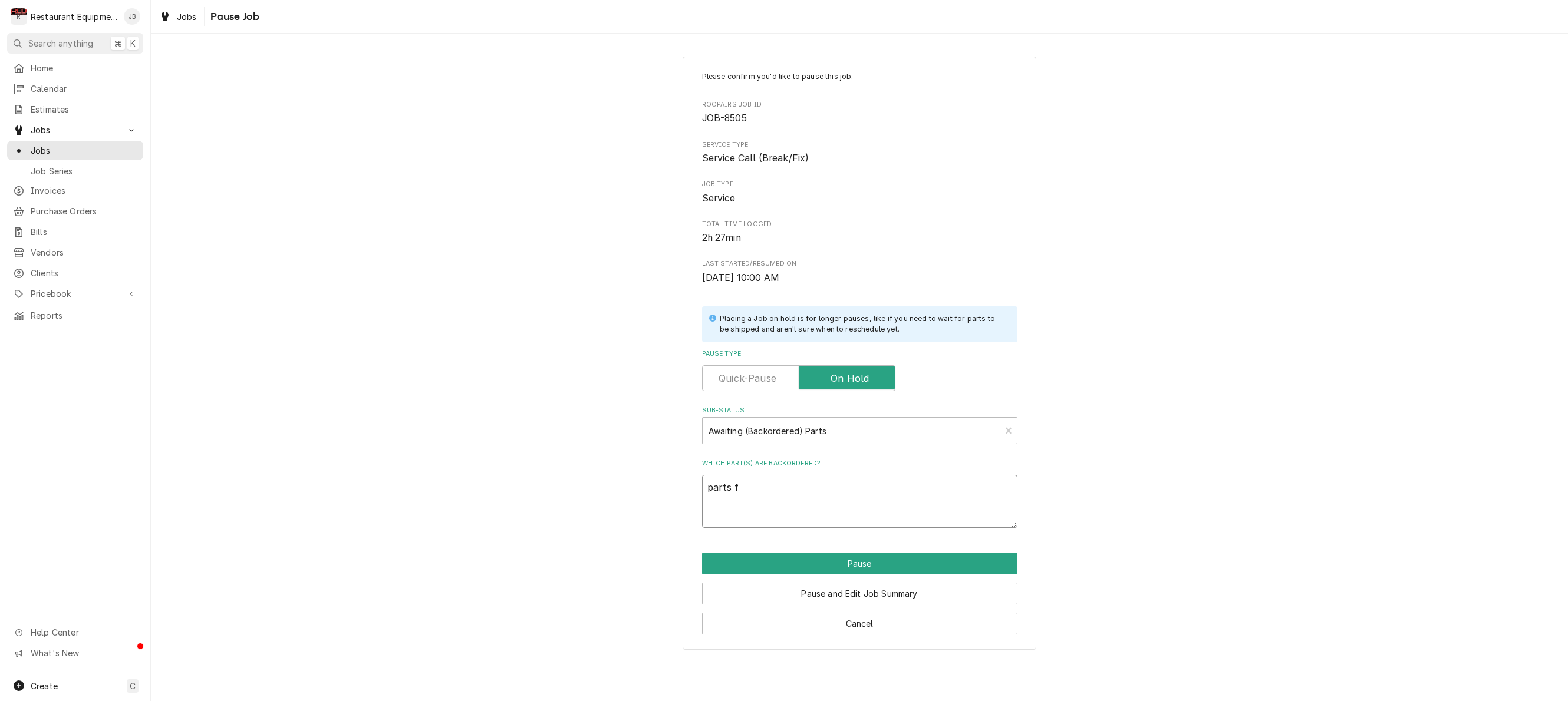
type textarea "parts"
type textarea "x"
type textarea "parts o"
type textarea "x"
type textarea "parts or"
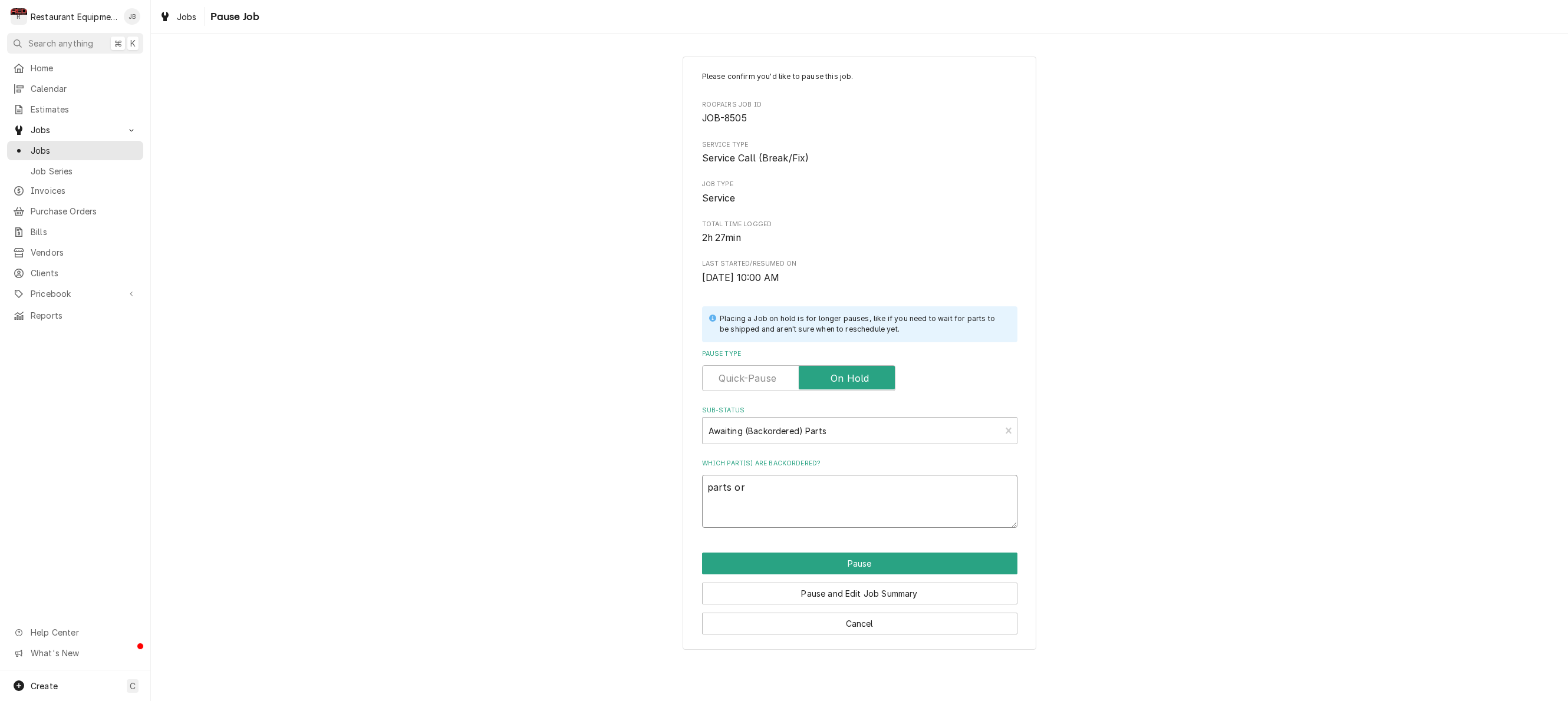
type textarea "x"
type textarea "parts ord"
type textarea "x"
type textarea "parts orde"
type textarea "x"
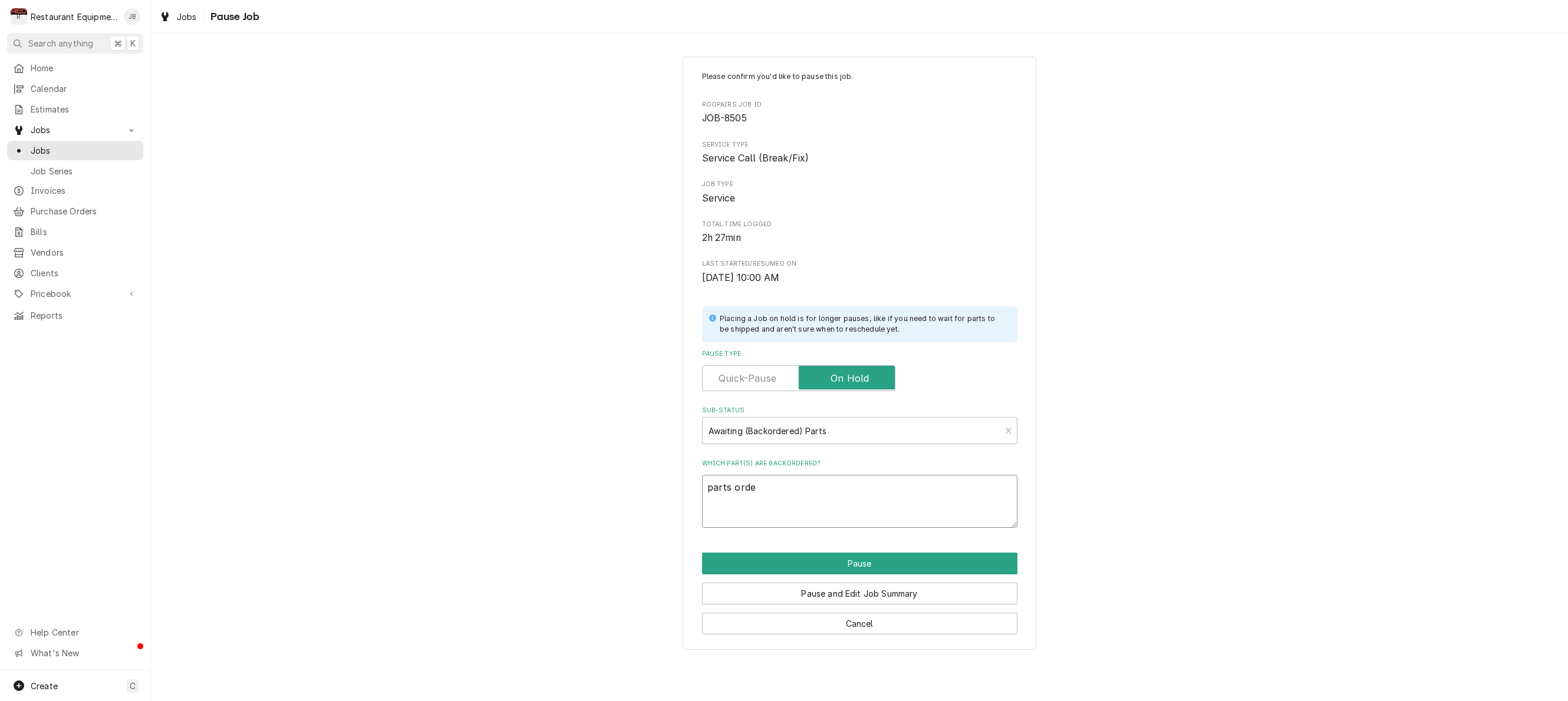
type textarea "parts order"
type textarea "x"
type textarea "parts ordere"
type textarea "x"
type textarea "parts ordered"
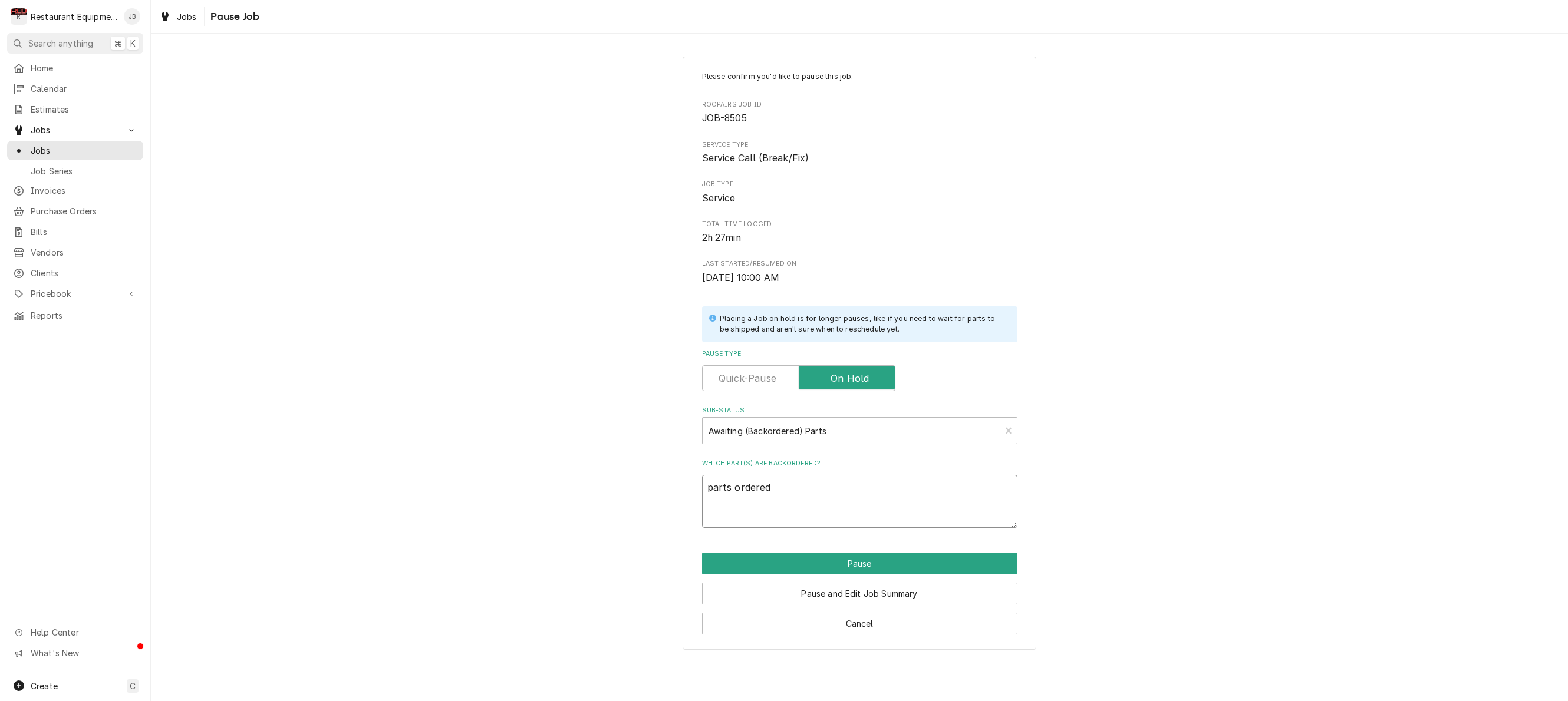
type textarea "x"
type textarea "parts ordered8"
type textarea "x"
type textarea "parts ordered8/"
type textarea "x"
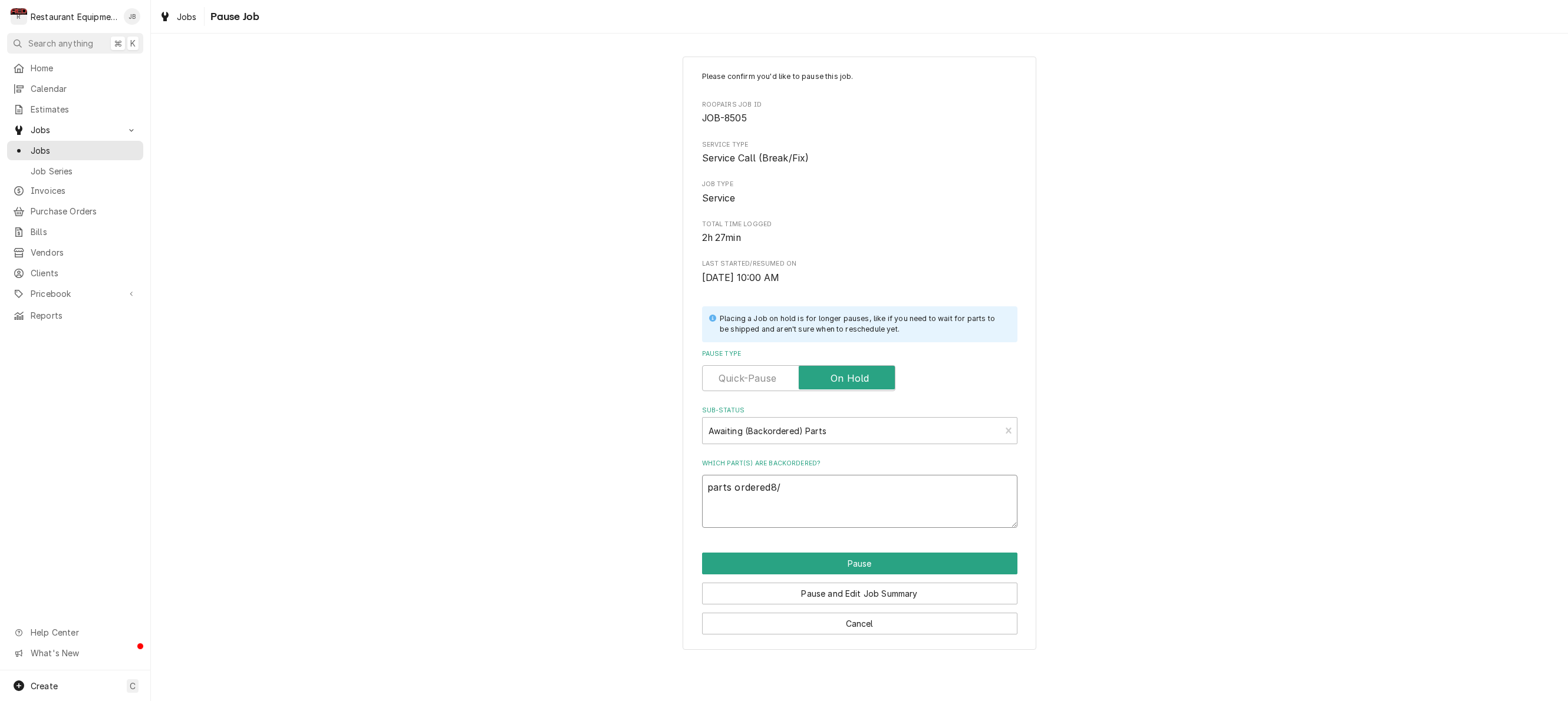
type textarea "parts ordered8/1"
type textarea "x"
type textarea "parts ordered8/15"
click at [779, 557] on button "Pause" at bounding box center [859, 563] width 315 height 22
type textarea "x"
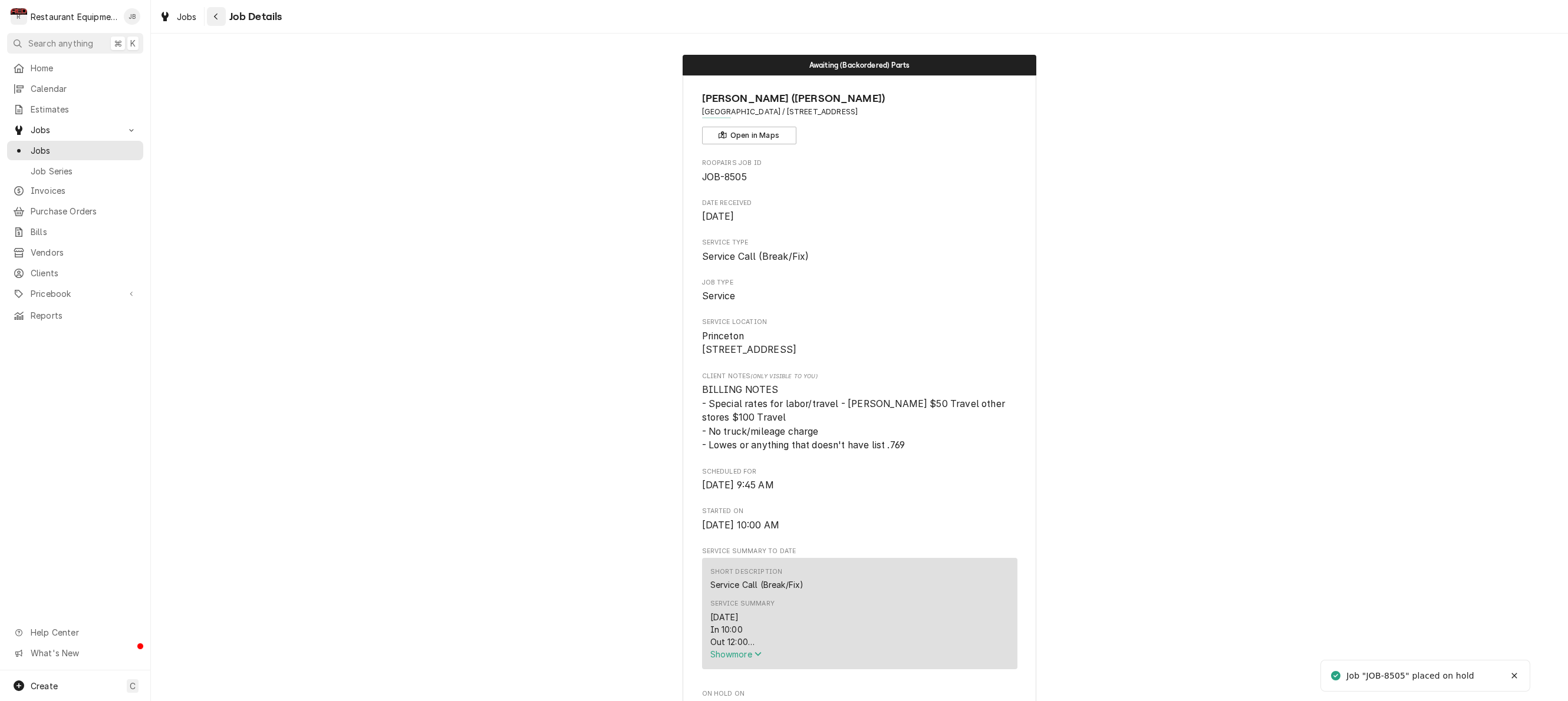
click at [210, 14] on div "Navigate back" at bounding box center [216, 16] width 12 height 12
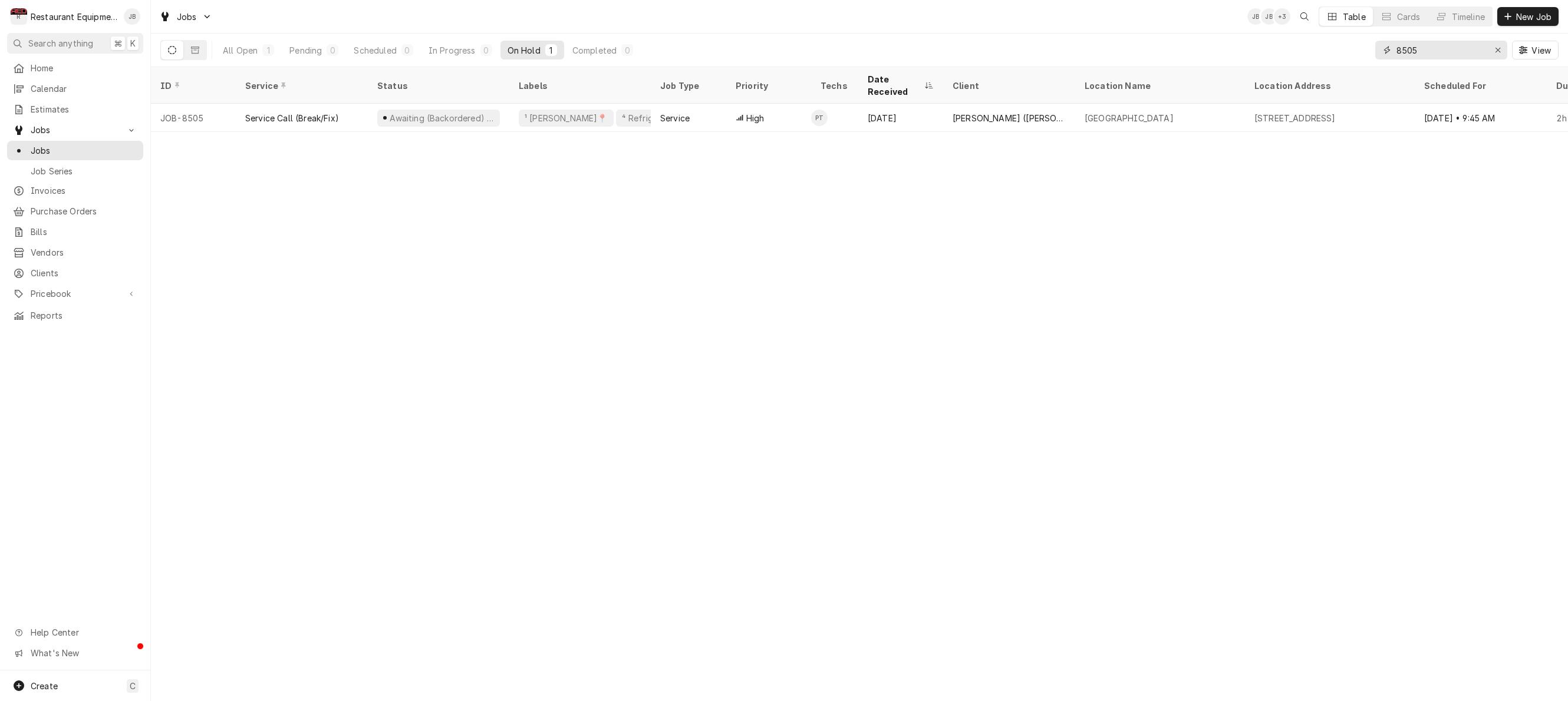
click at [1495, 50] on icon "Erase input" at bounding box center [1498, 50] width 7 height 9
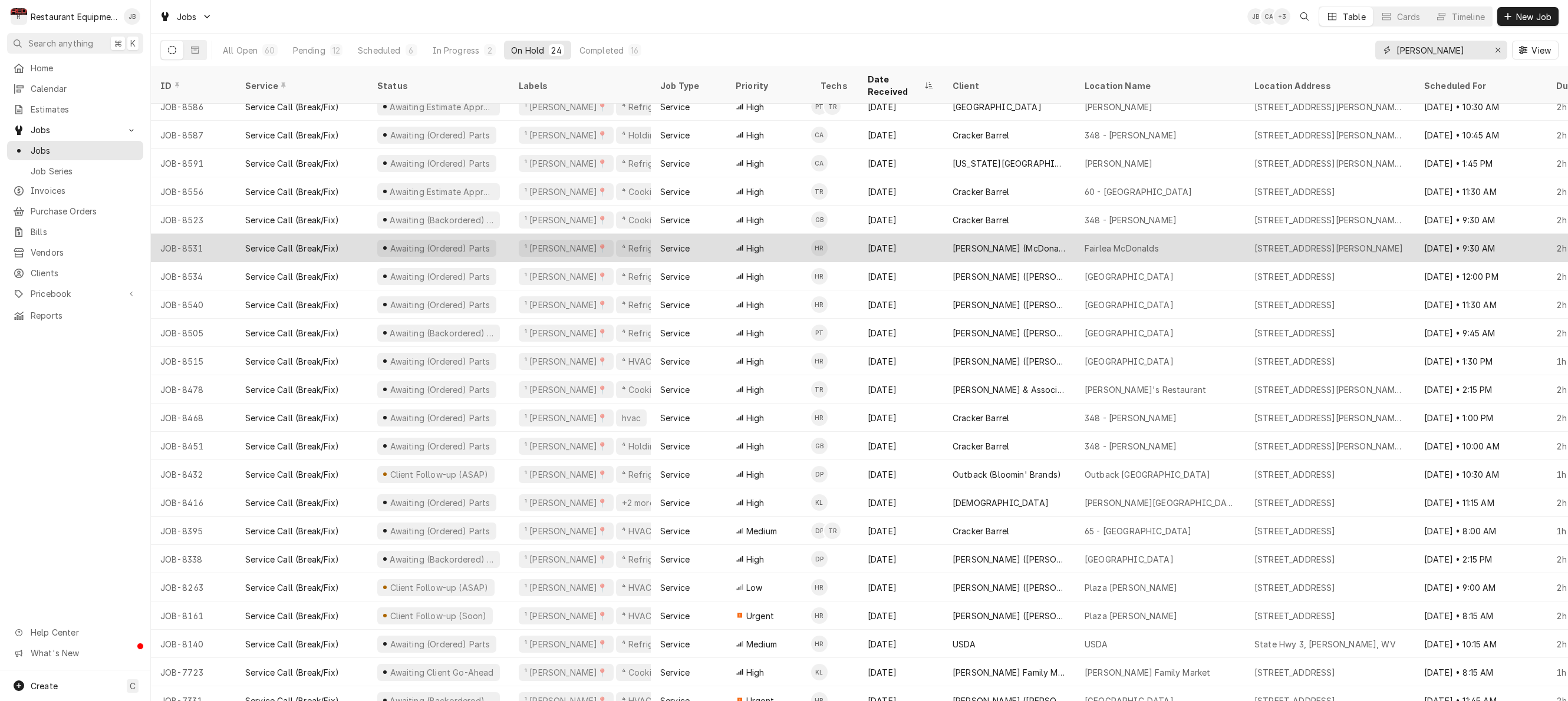
scroll to position [67, 0]
type input "beckley"
drag, startPoint x: 390, startPoint y: 244, endPoint x: 401, endPoint y: 245, distance: 11.0
click at [396, 245] on div "Awaiting (Ordered) Parts" at bounding box center [439, 248] width 141 height 28
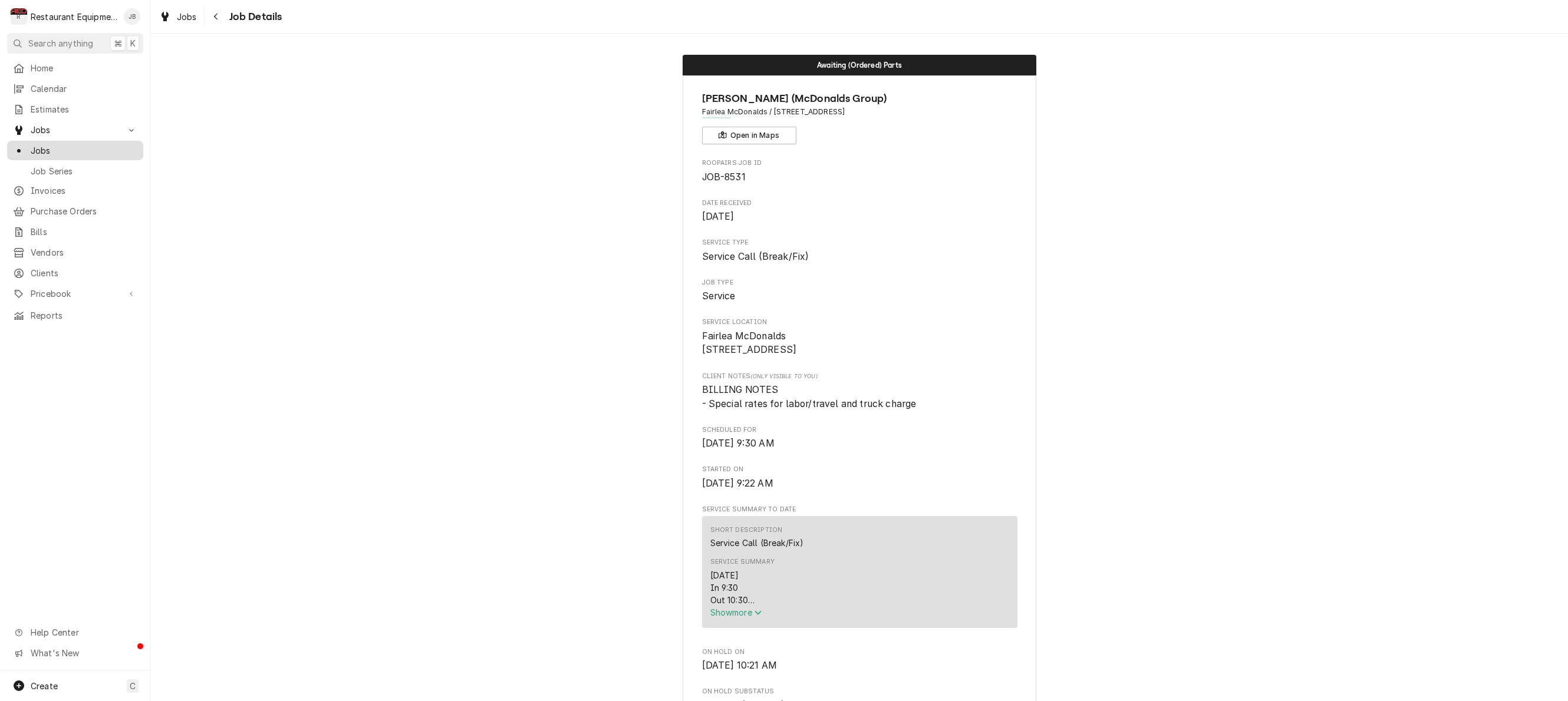
click at [76, 144] on span "Jobs" at bounding box center [83, 150] width 107 height 12
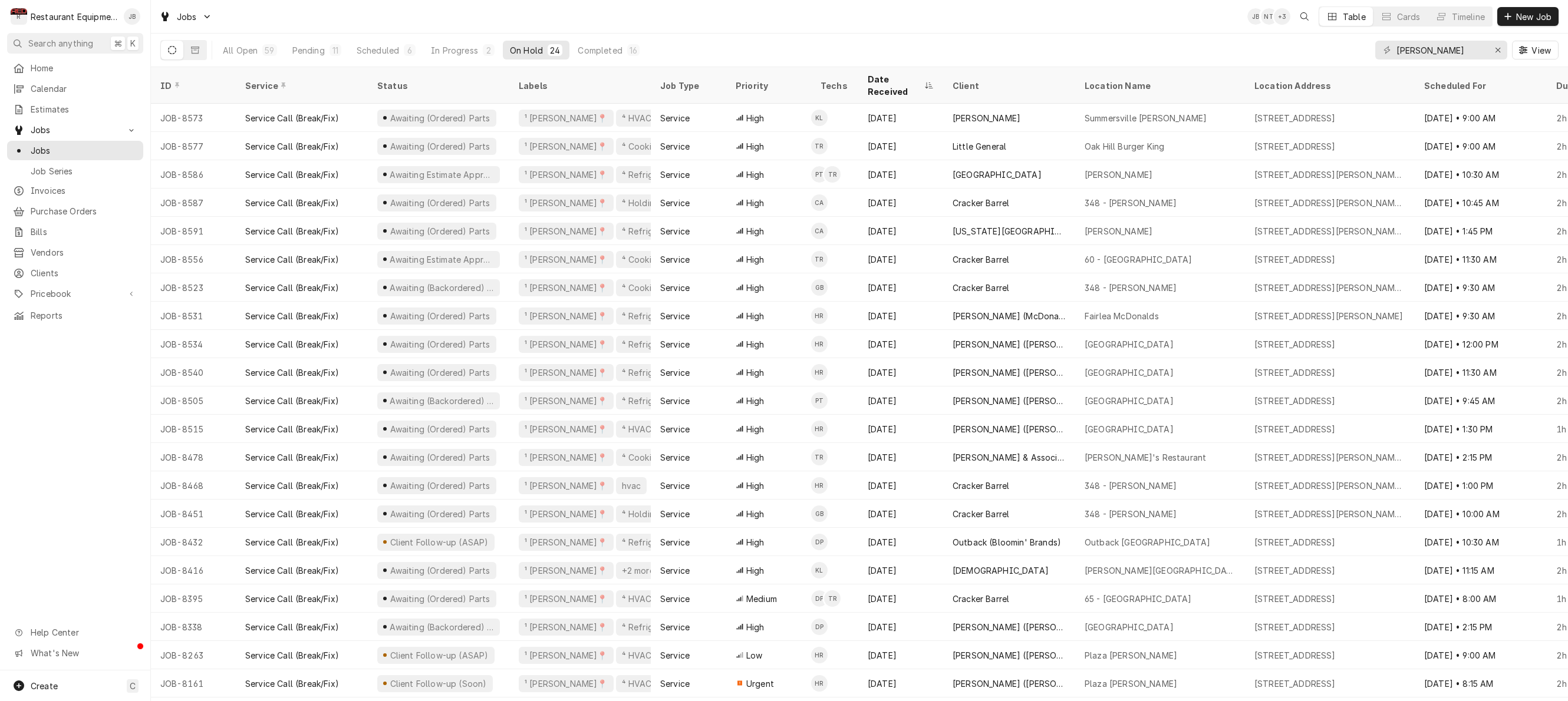
click at [319, 40] on div "All Open 59 Pending 11 Scheduled 6 In Progress 2 On Hold 24 Completed 16" at bounding box center [431, 50] width 431 height 33
click at [1497, 49] on icon "Erase input" at bounding box center [1498, 50] width 5 height 5
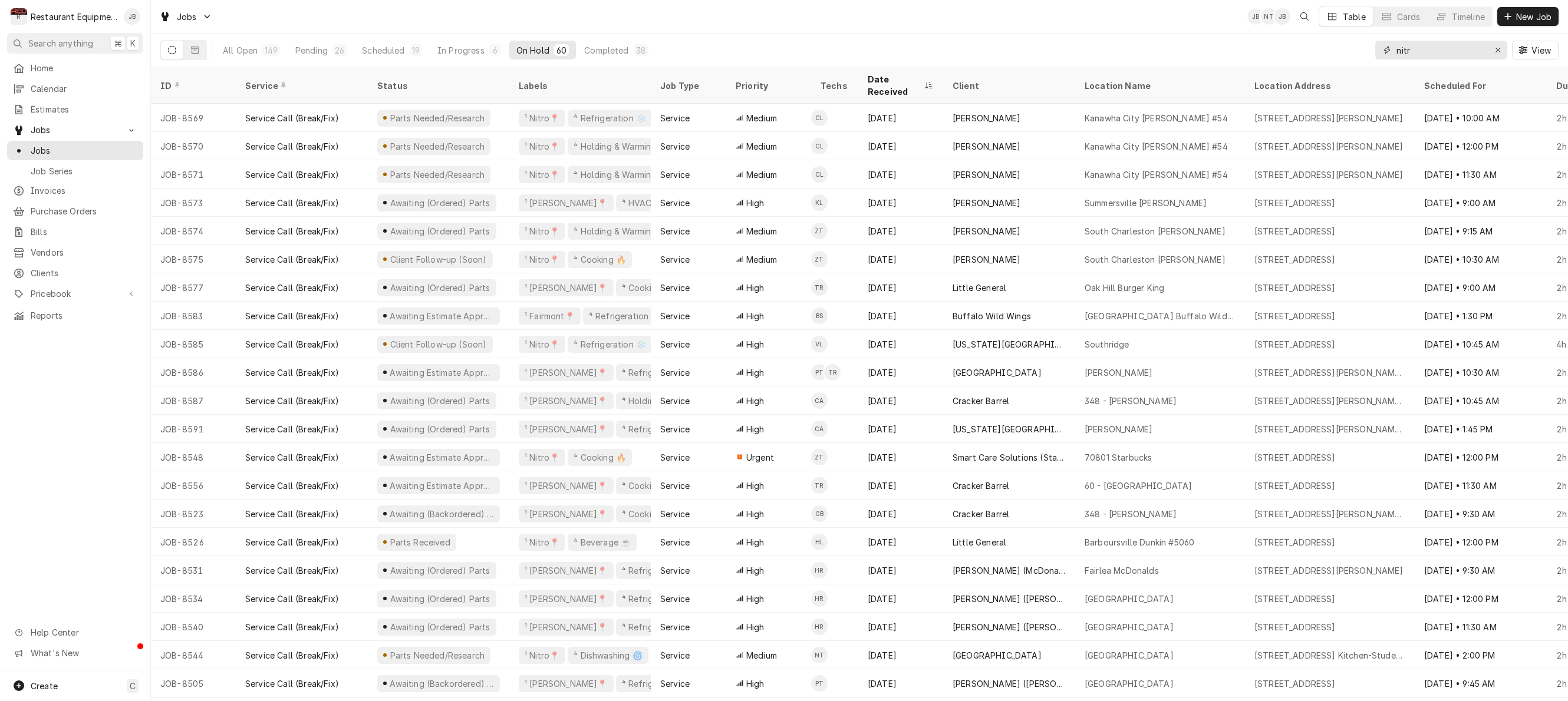
type input "nitro"
